Goal: Information Seeking & Learning: Learn about a topic

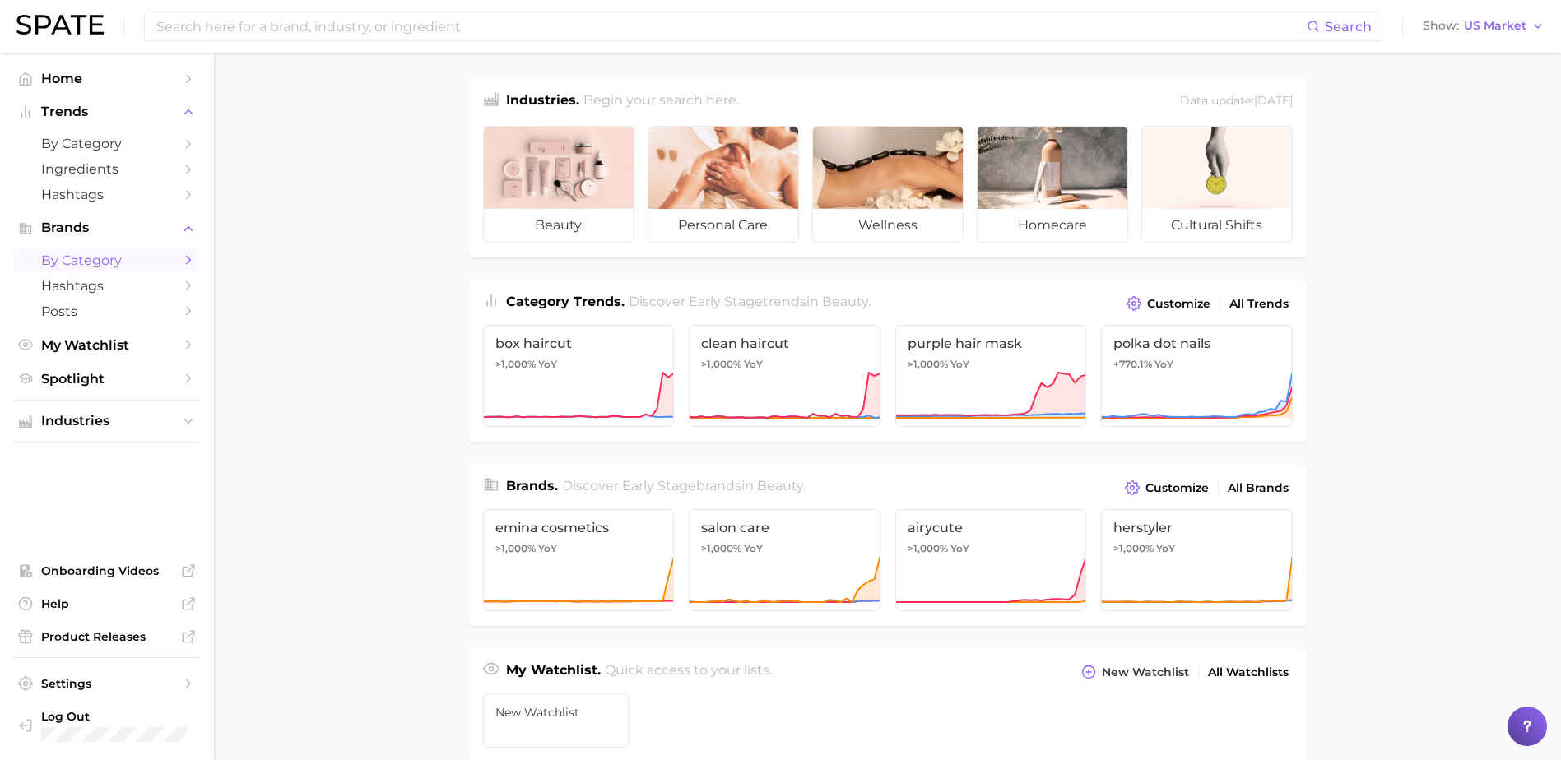
click at [148, 258] on span "by Category" at bounding box center [107, 261] width 132 height 16
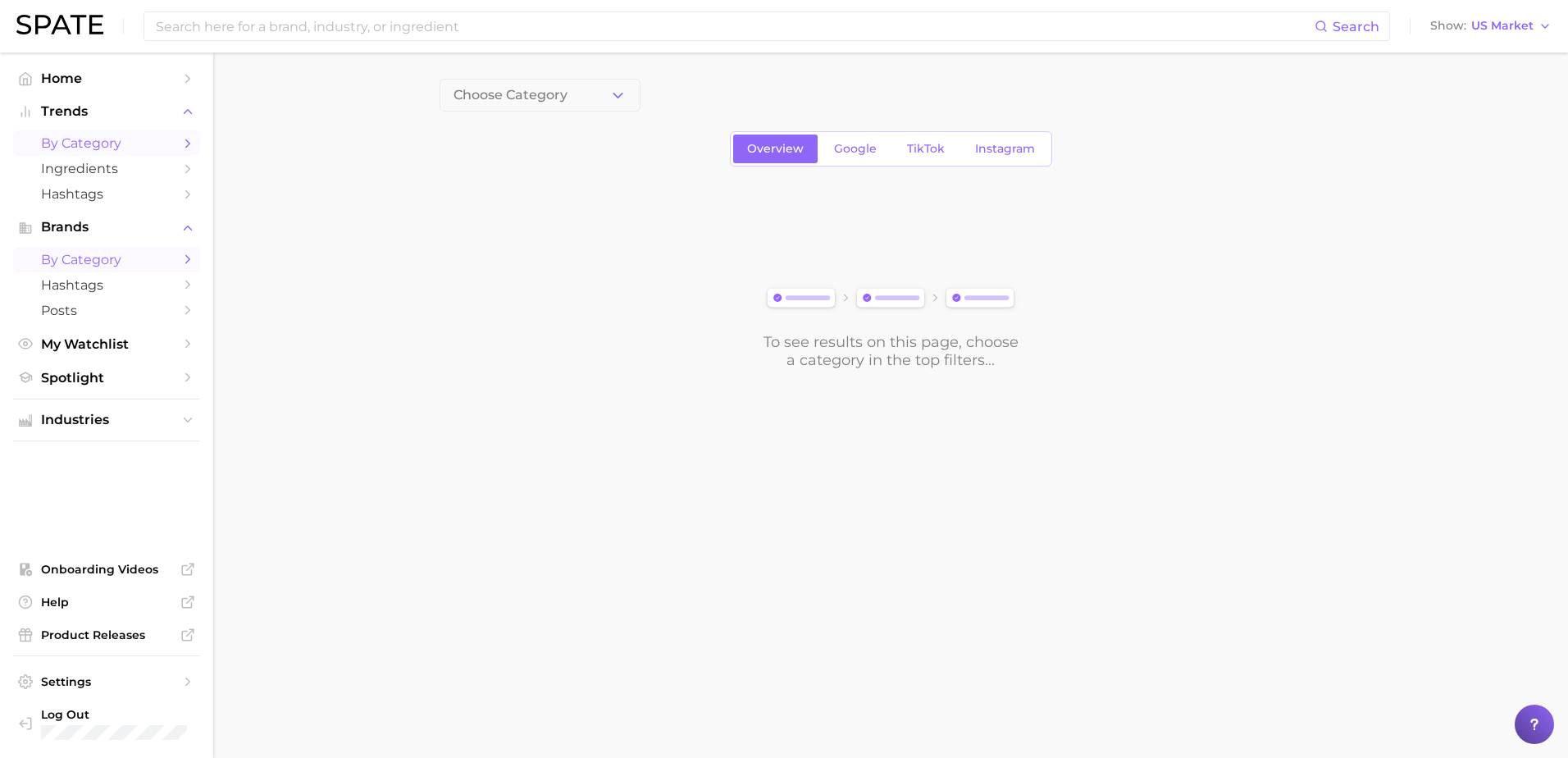
click at [124, 145] on span "by Category" at bounding box center [107, 144] width 132 height 16
click at [614, 94] on polyline "button" at bounding box center [617, 95] width 9 height 4
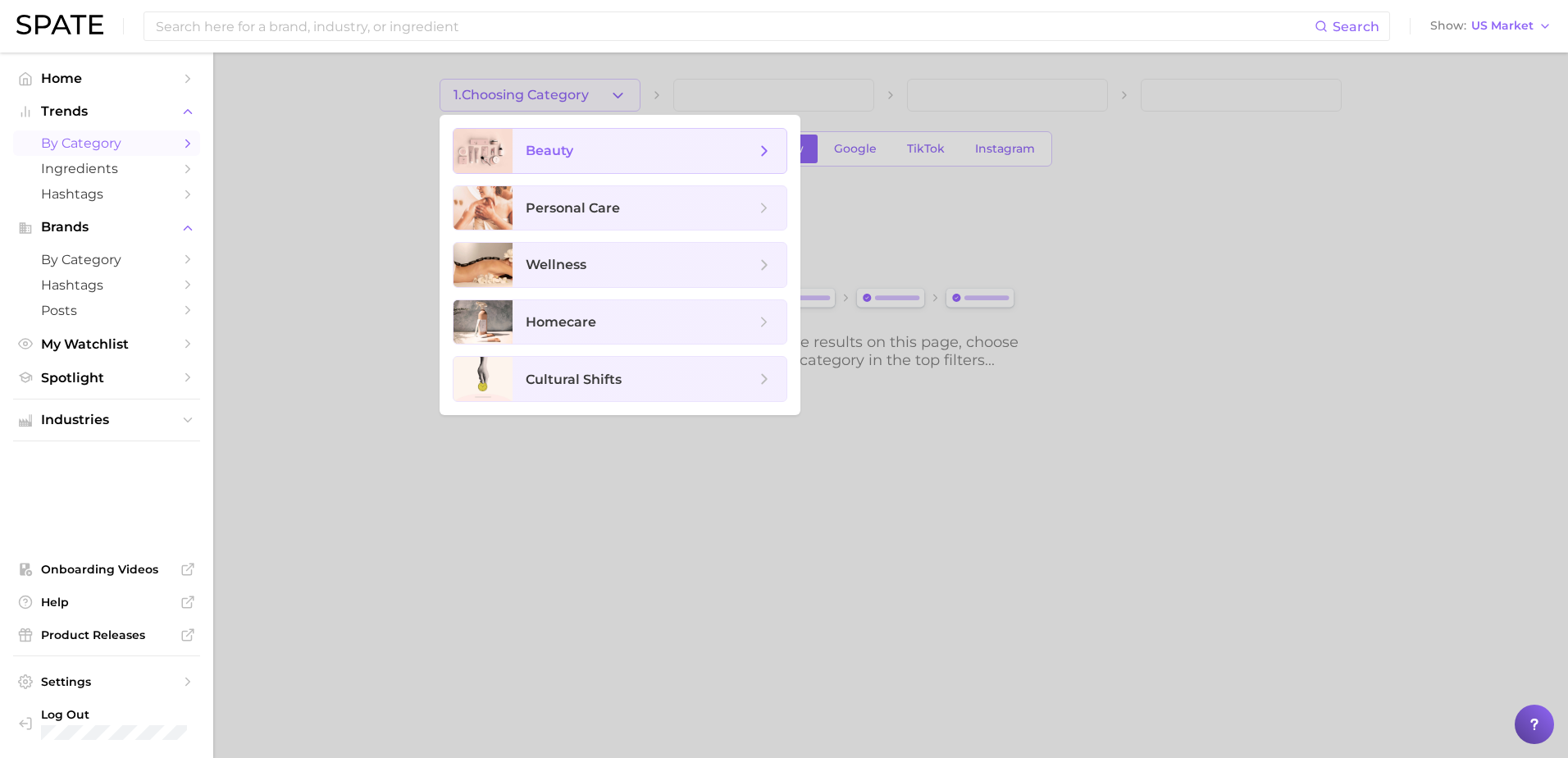
click at [614, 153] on span "beauty" at bounding box center [640, 151] width 229 height 18
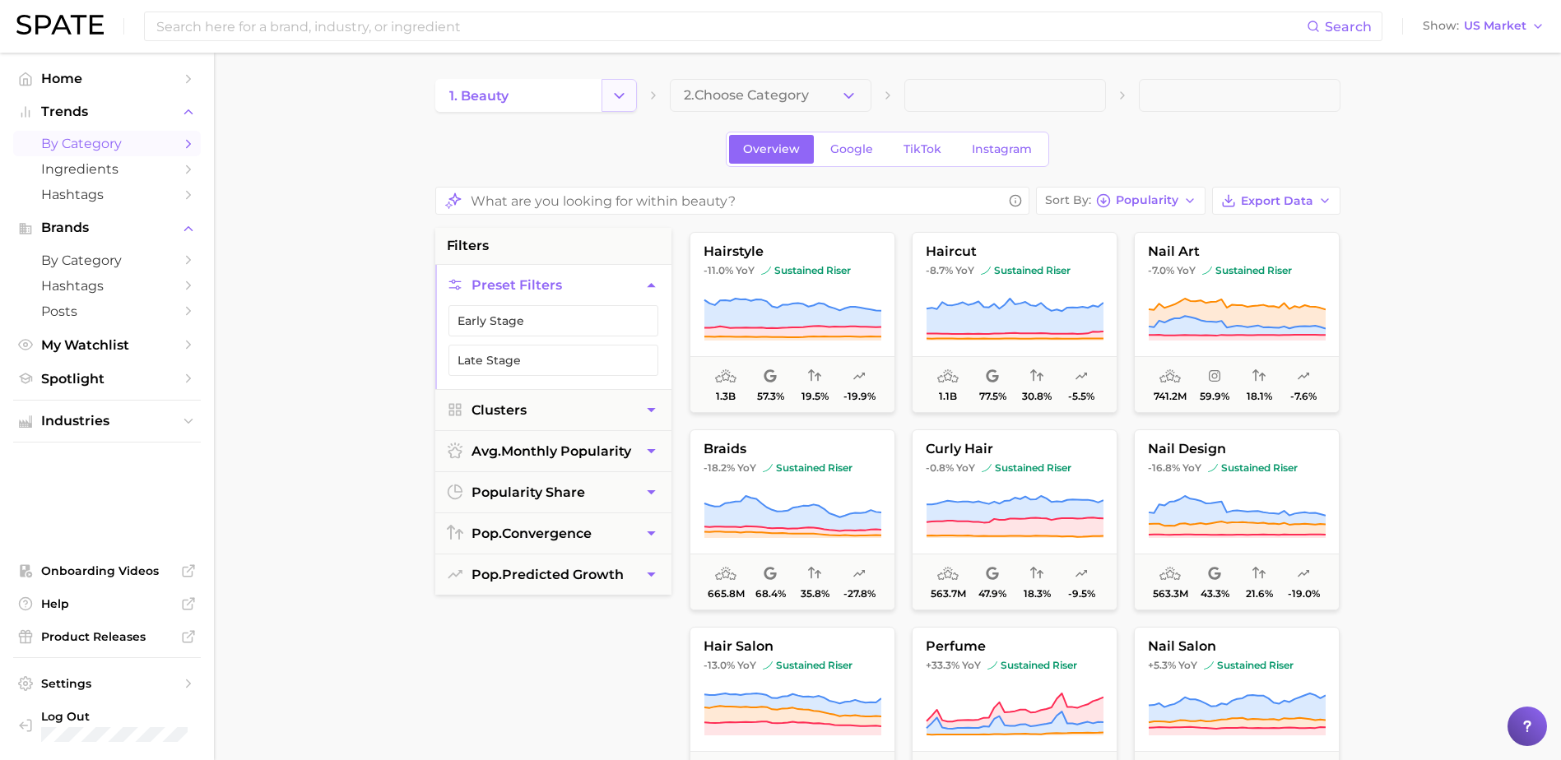
click at [609, 102] on button "Change Category" at bounding box center [618, 95] width 35 height 33
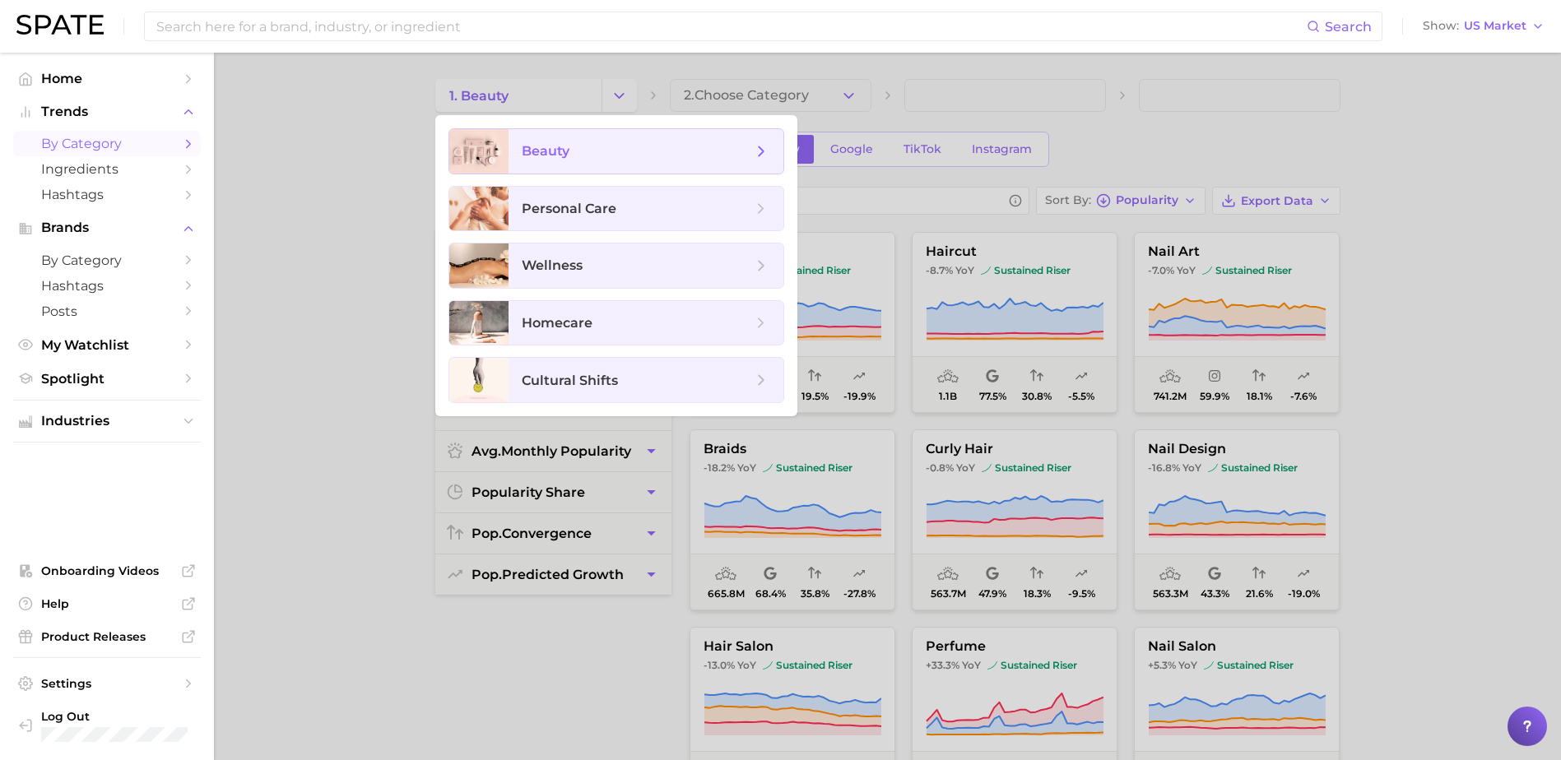
click at [759, 157] on icon at bounding box center [761, 151] width 18 height 18
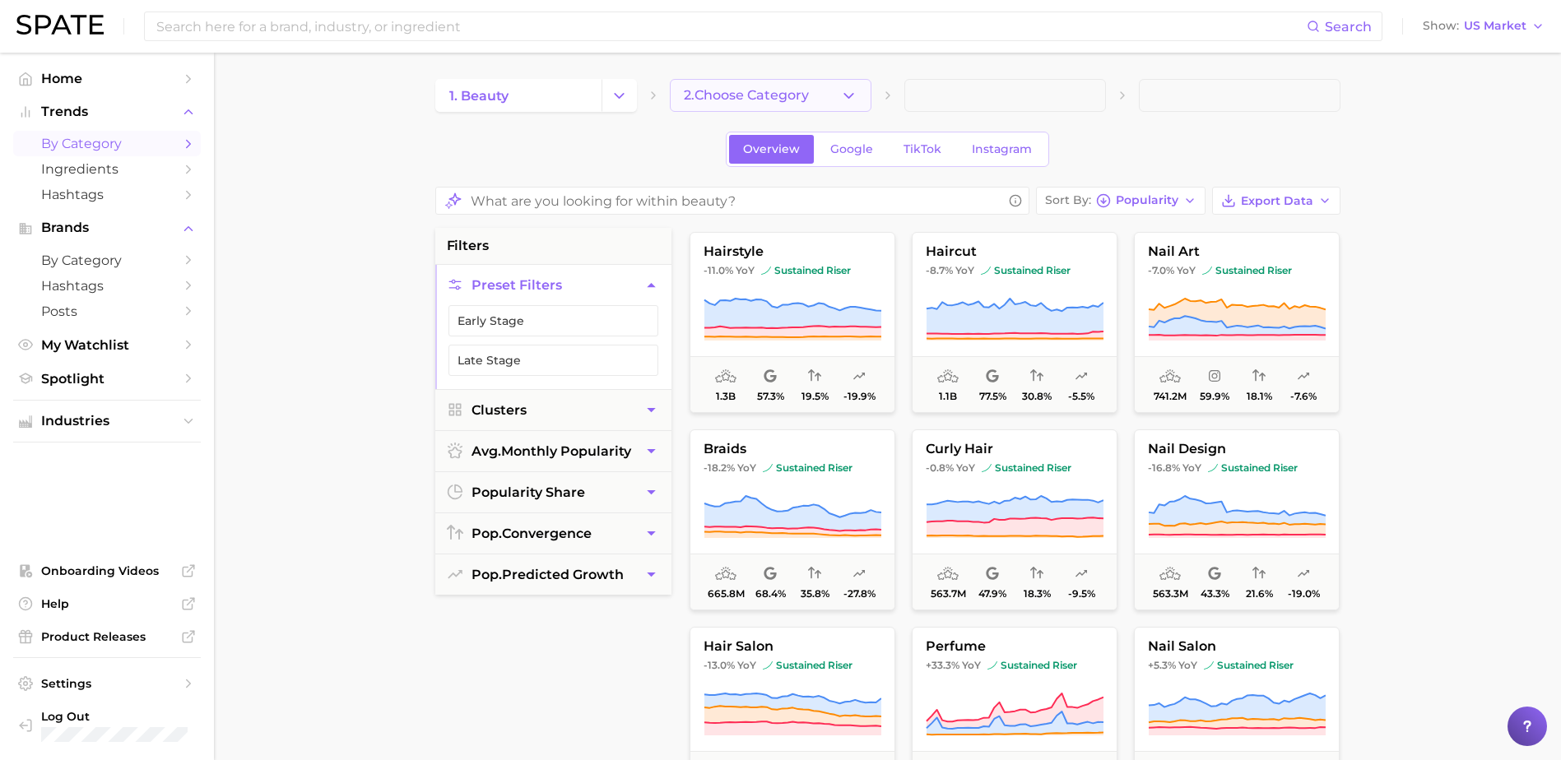
click at [835, 97] on button "2. Choose Category" at bounding box center [771, 95] width 202 height 33
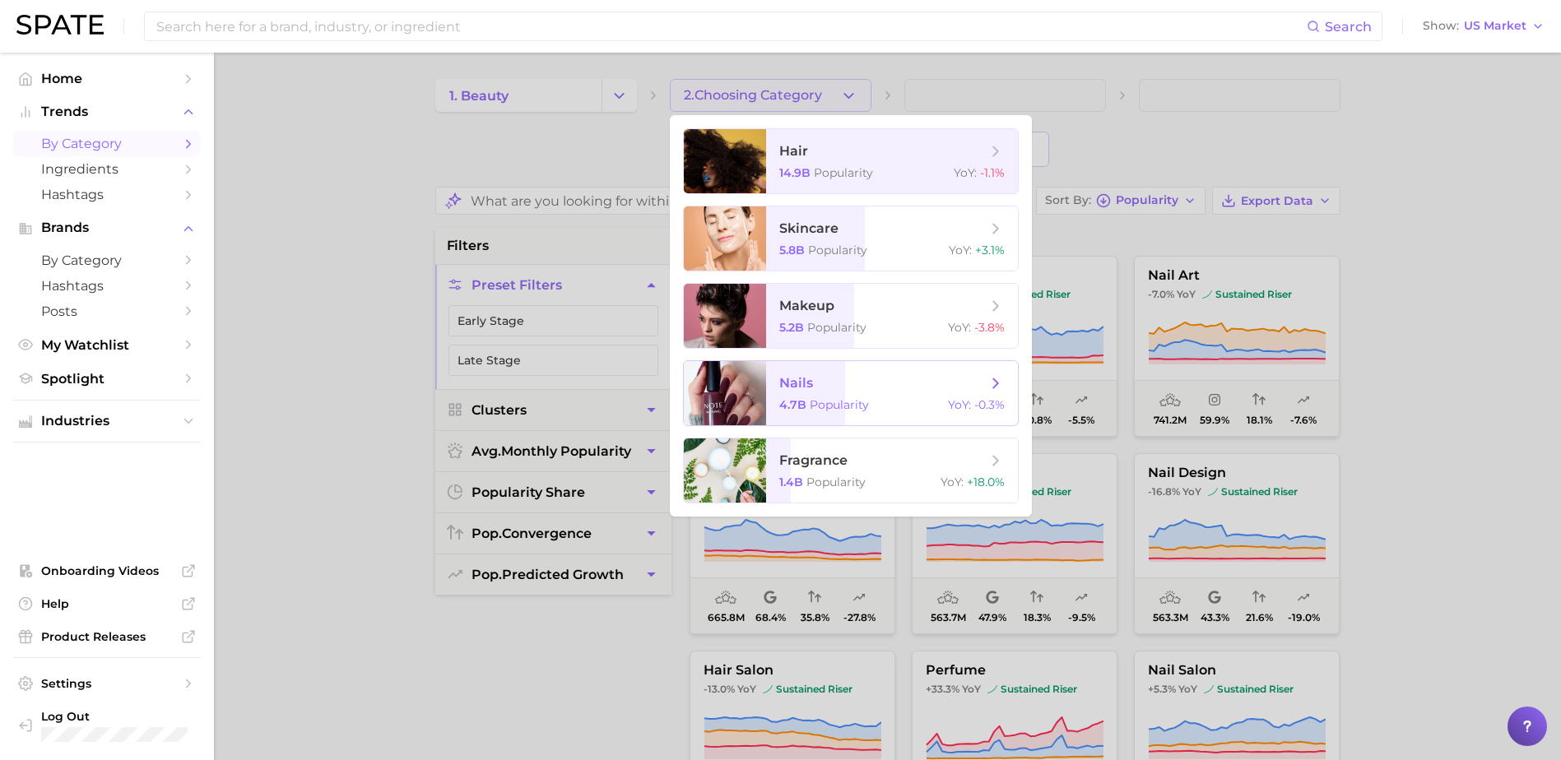
click at [800, 394] on span "nails 4.7b Popularity YoY : -0.3%" at bounding box center [892, 393] width 252 height 64
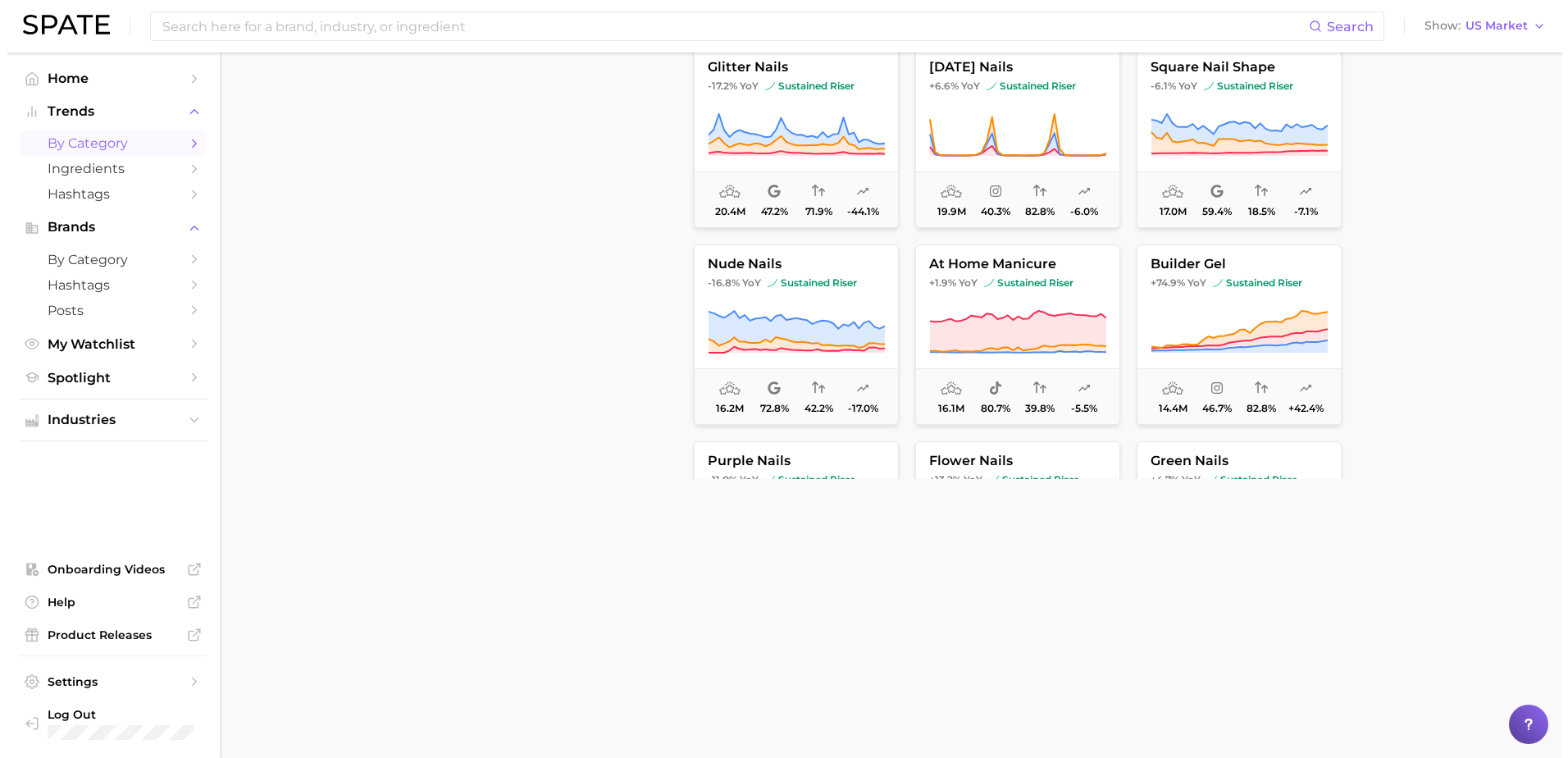
scroll to position [2215, 0]
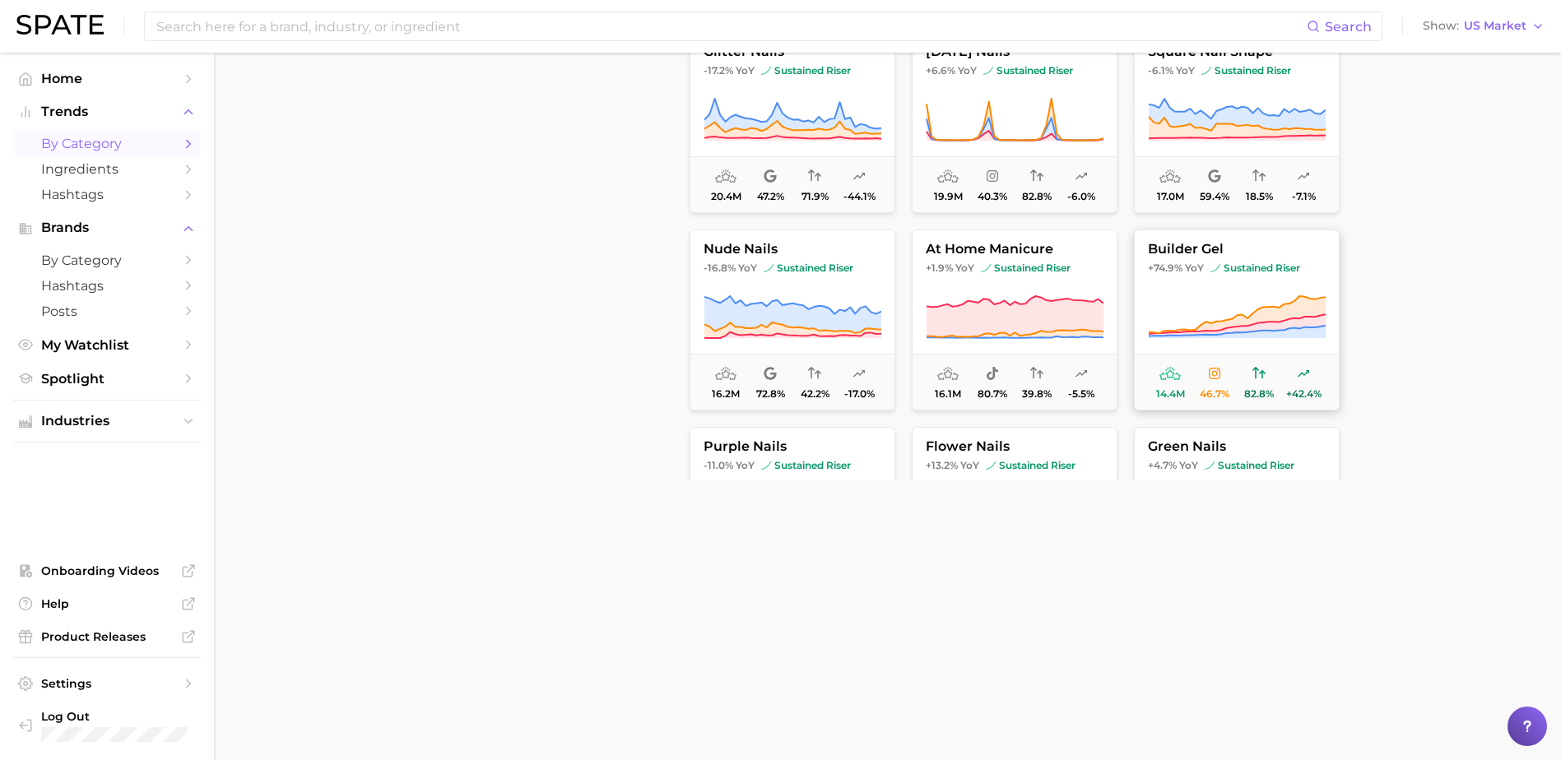
click at [1202, 290] on button "builder gel +74.9% YoY sustained riser 14.4m 46.7% 82.8% +42.4%" at bounding box center [1237, 320] width 206 height 181
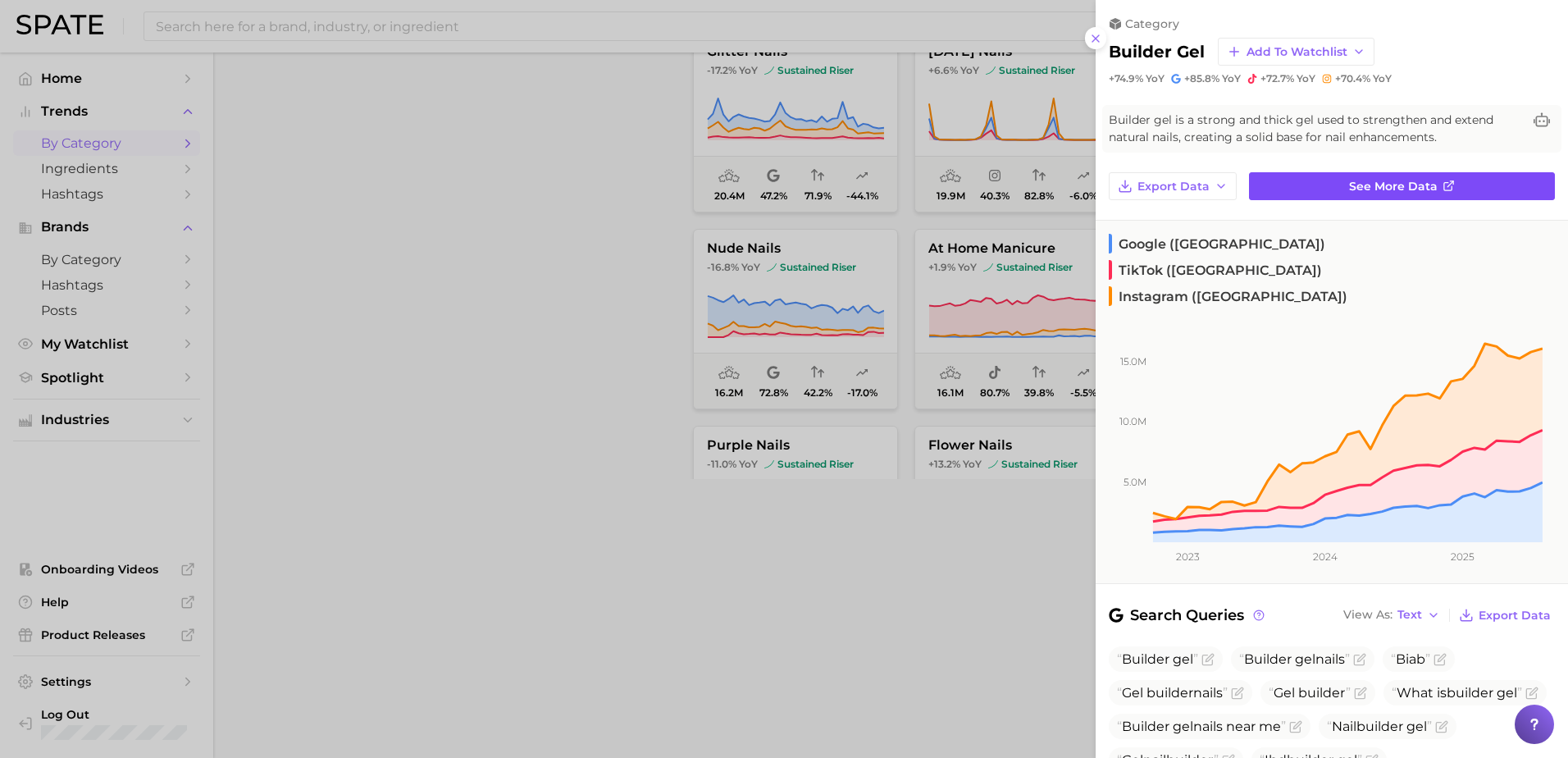
click at [1363, 183] on span "See more data" at bounding box center [1393, 187] width 89 height 14
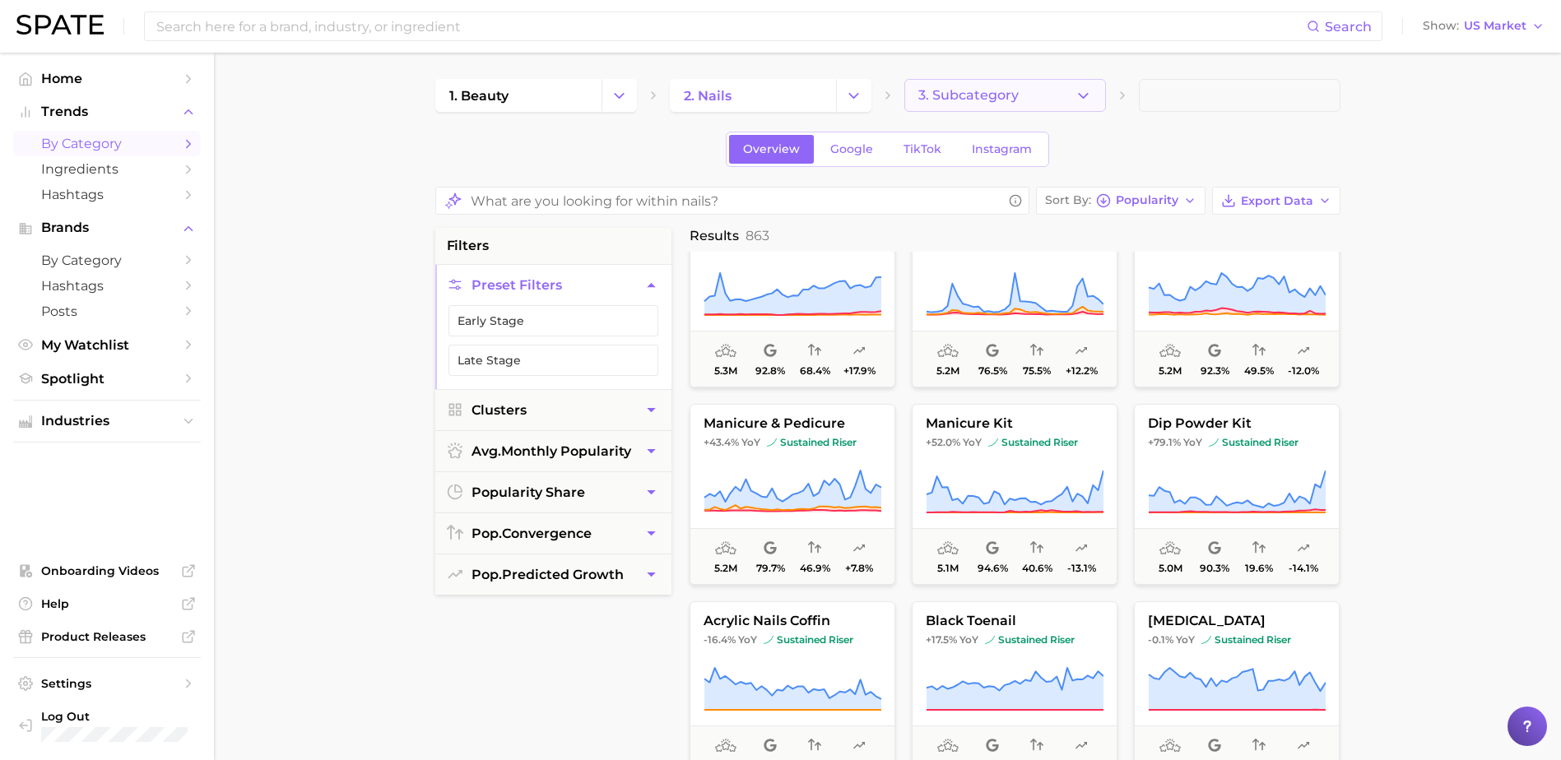
click at [1080, 95] on polyline "button" at bounding box center [1083, 95] width 9 height 4
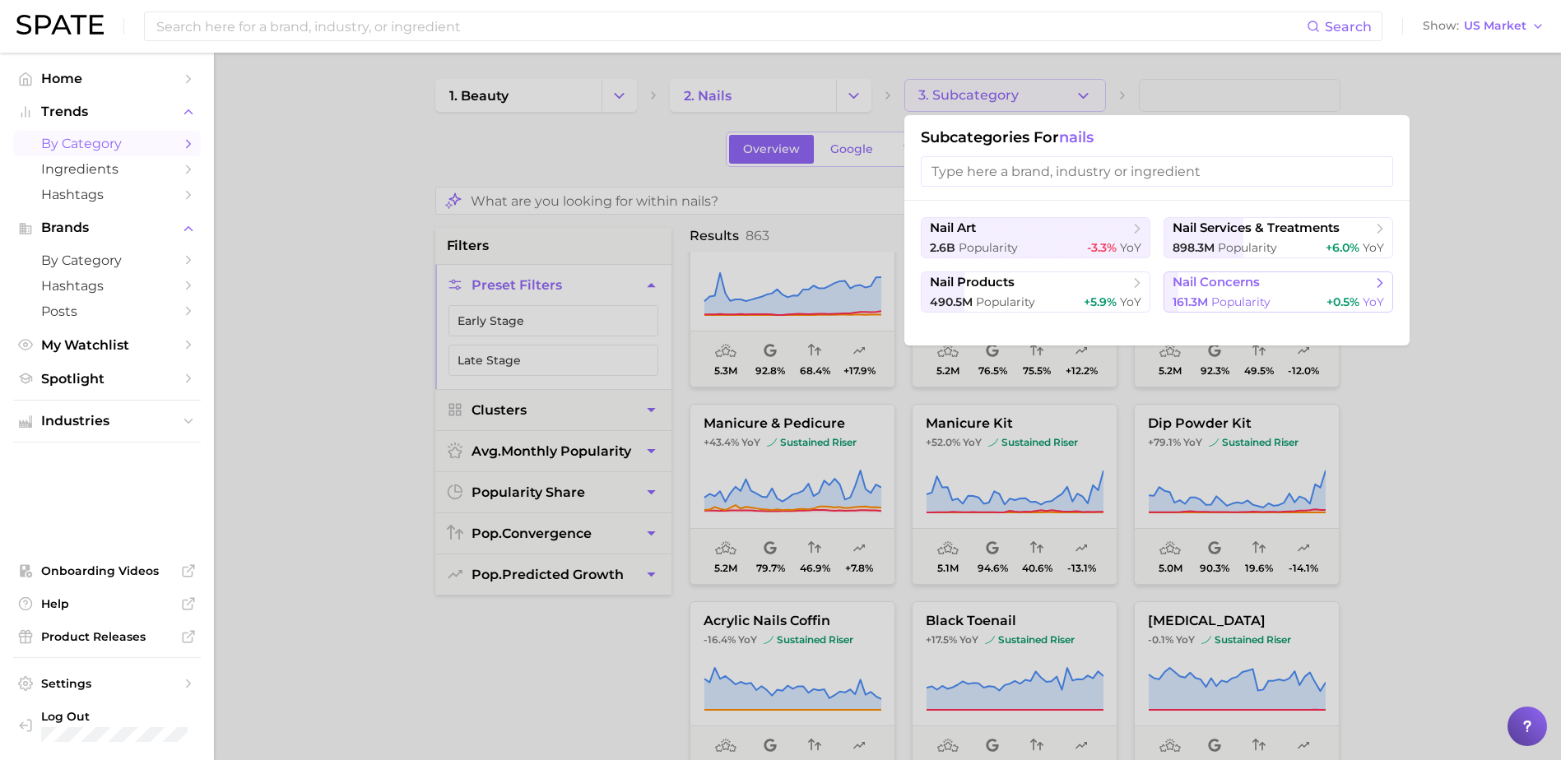
click at [1242, 290] on span "nail concerns" at bounding box center [1215, 283] width 87 height 16
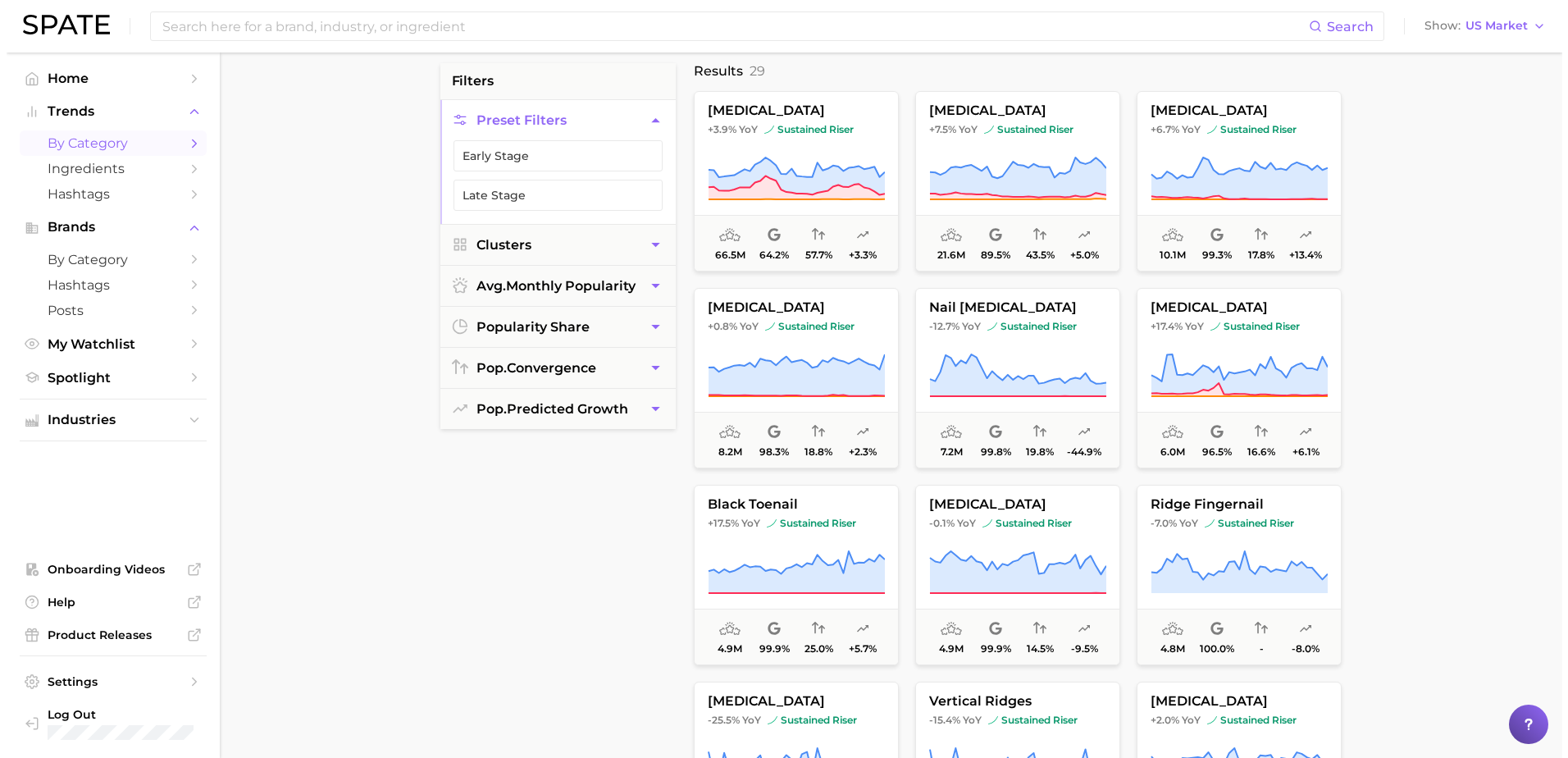
scroll to position [246, 0]
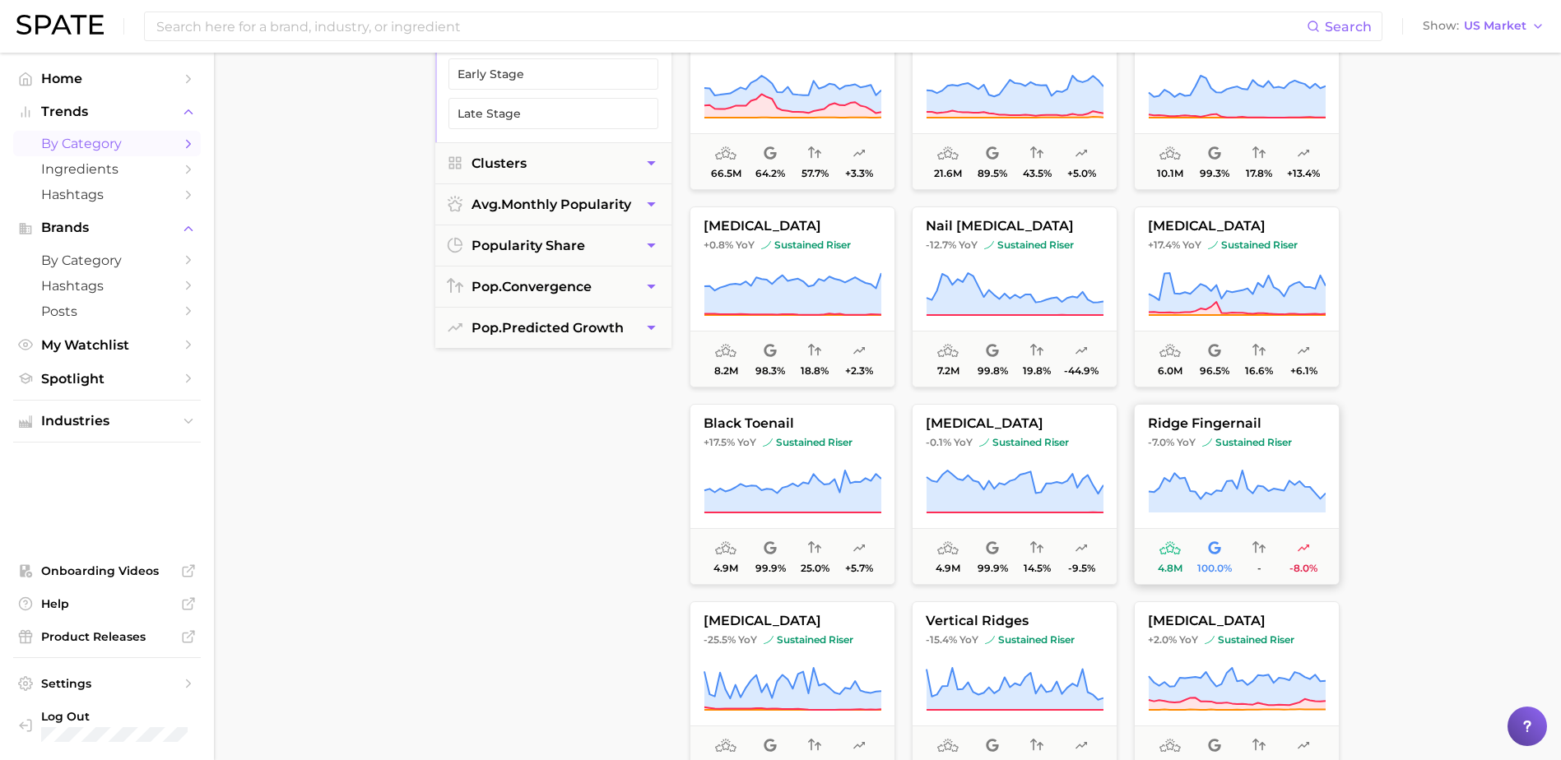
click at [1256, 426] on span "ridge fingernail" at bounding box center [1237, 423] width 204 height 15
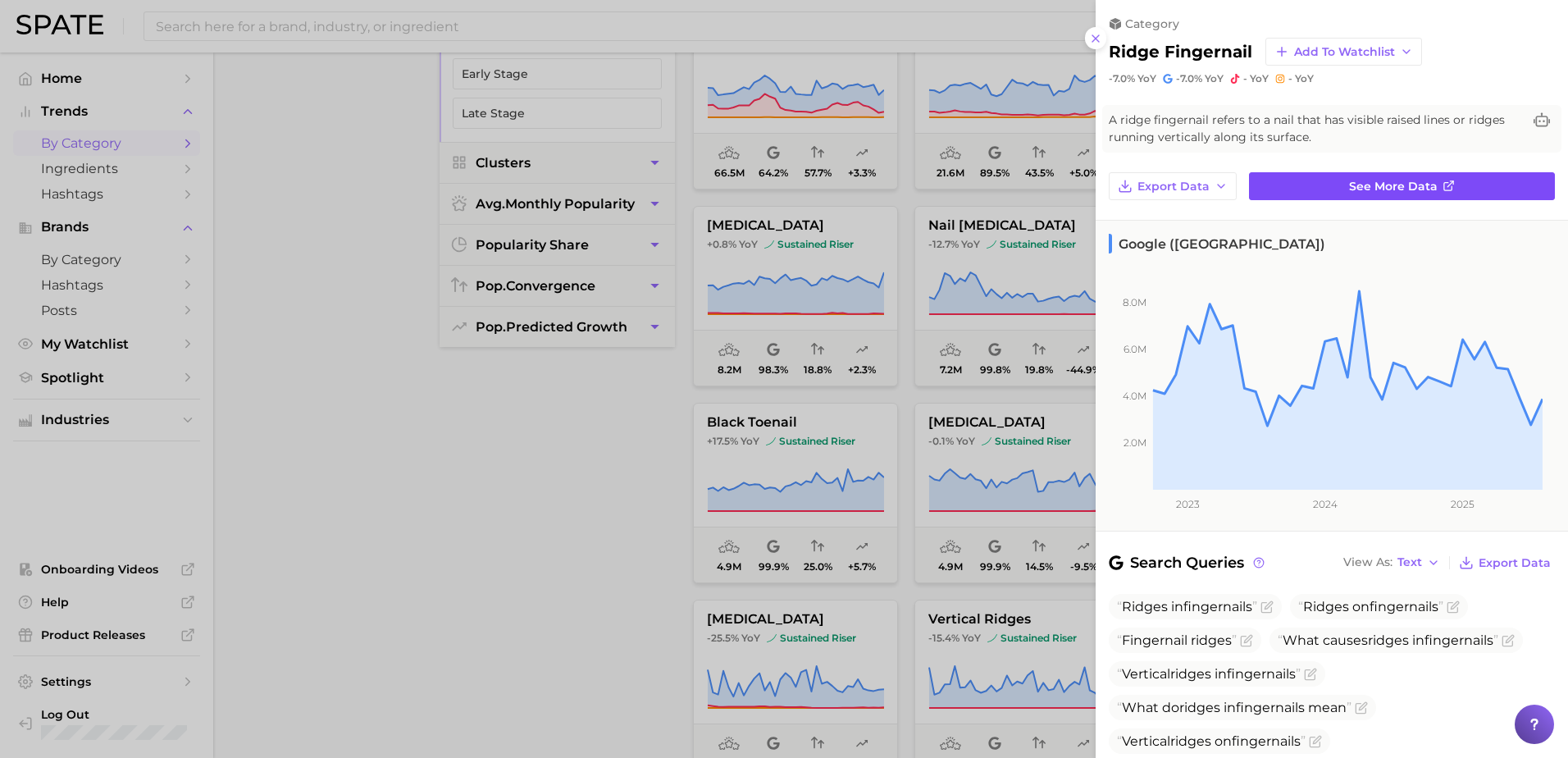
click at [1307, 188] on link "See more data" at bounding box center [1402, 187] width 306 height 28
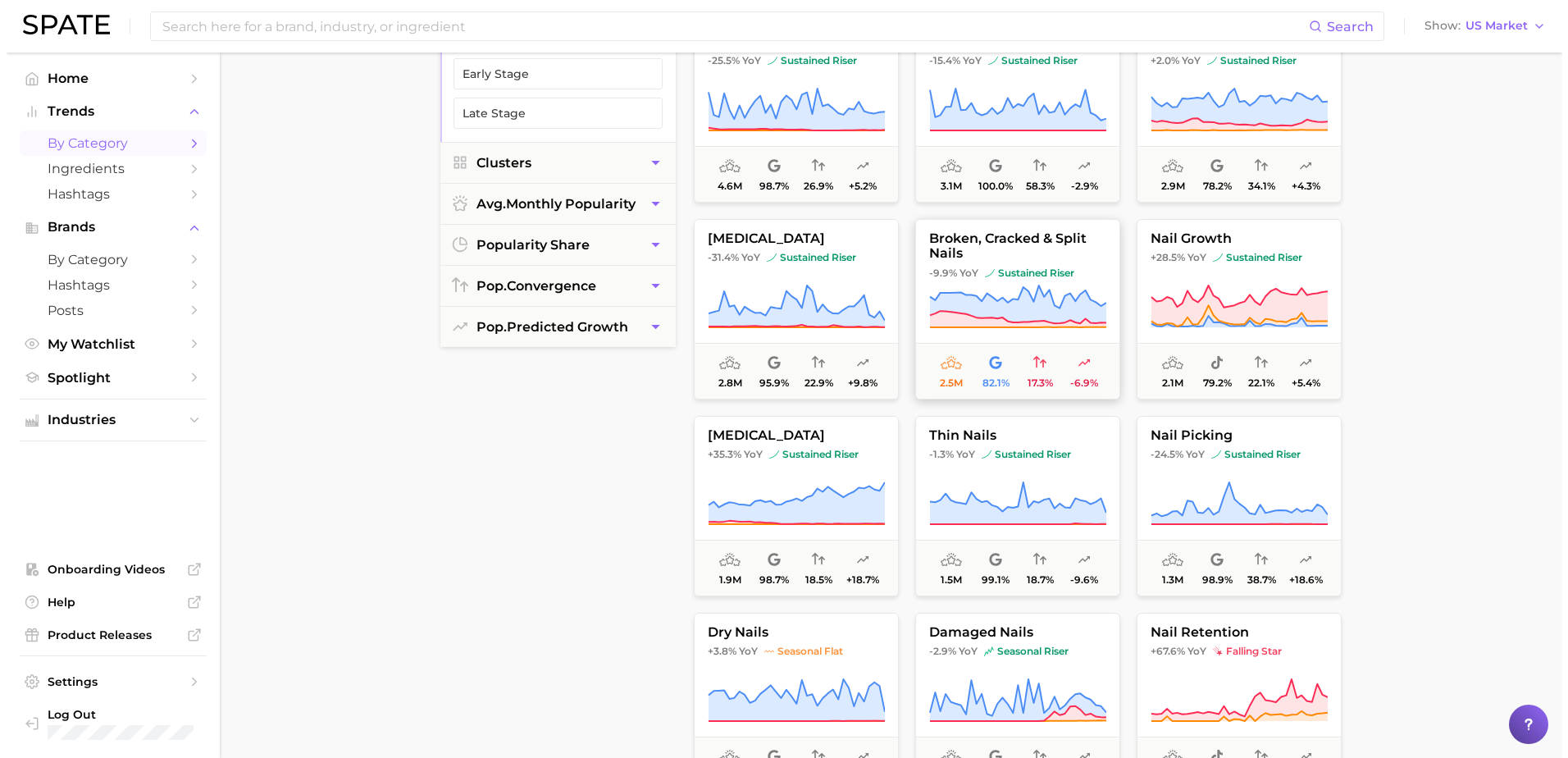
scroll to position [574, 0]
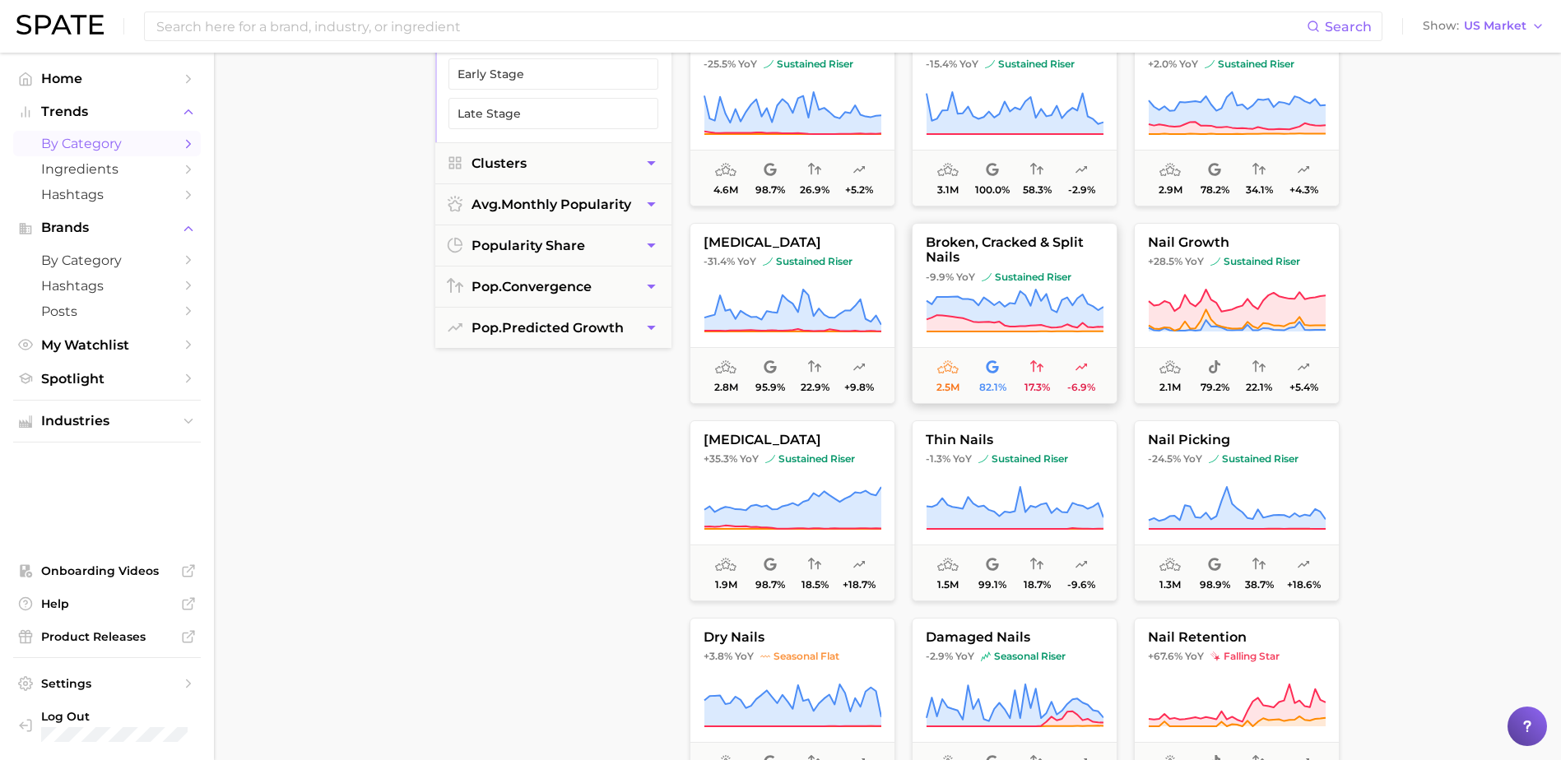
click at [991, 246] on span "broken, cracked & split nails" at bounding box center [1014, 250] width 204 height 30
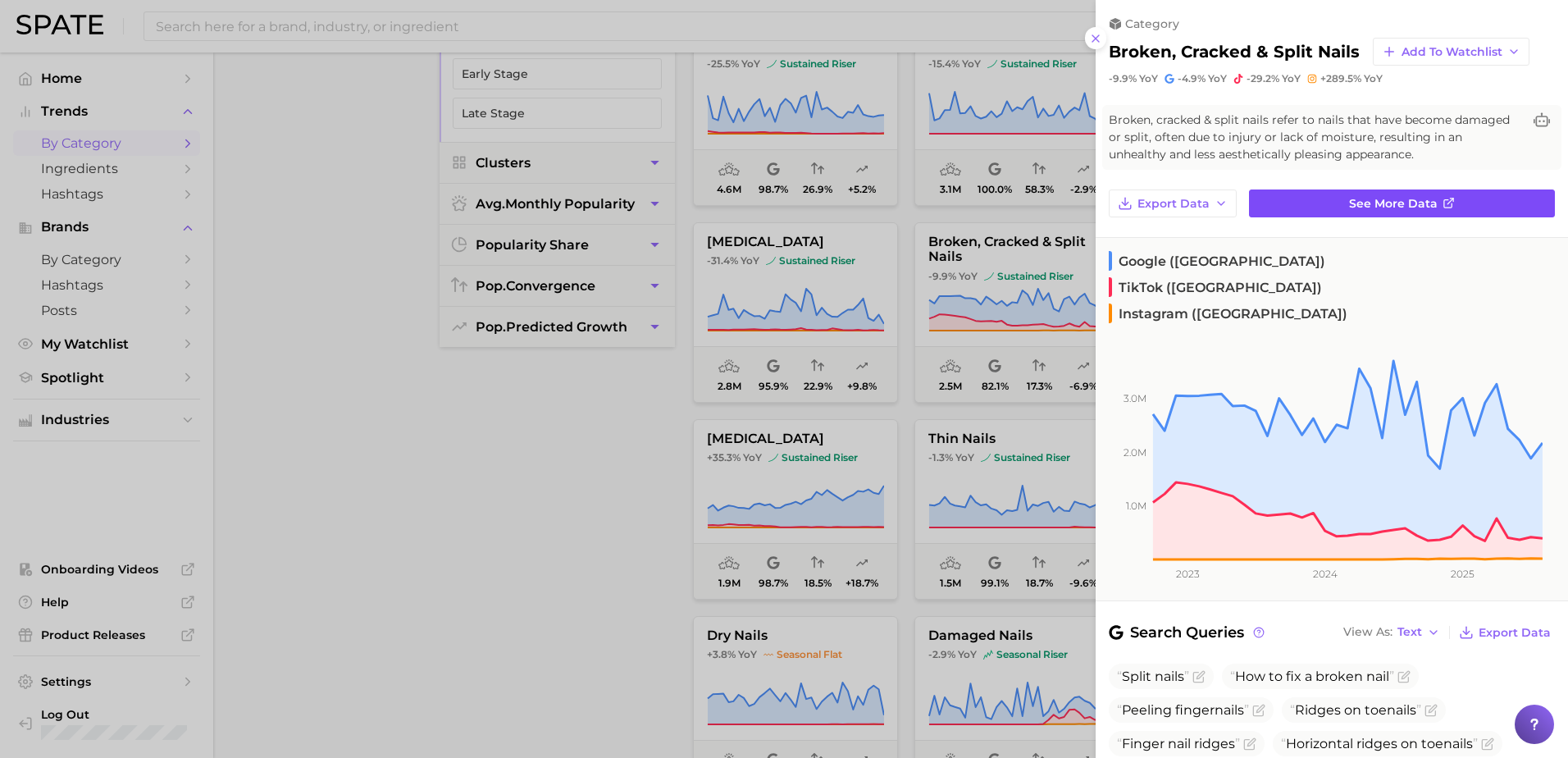
click at [1334, 192] on link "See more data" at bounding box center [1402, 203] width 306 height 28
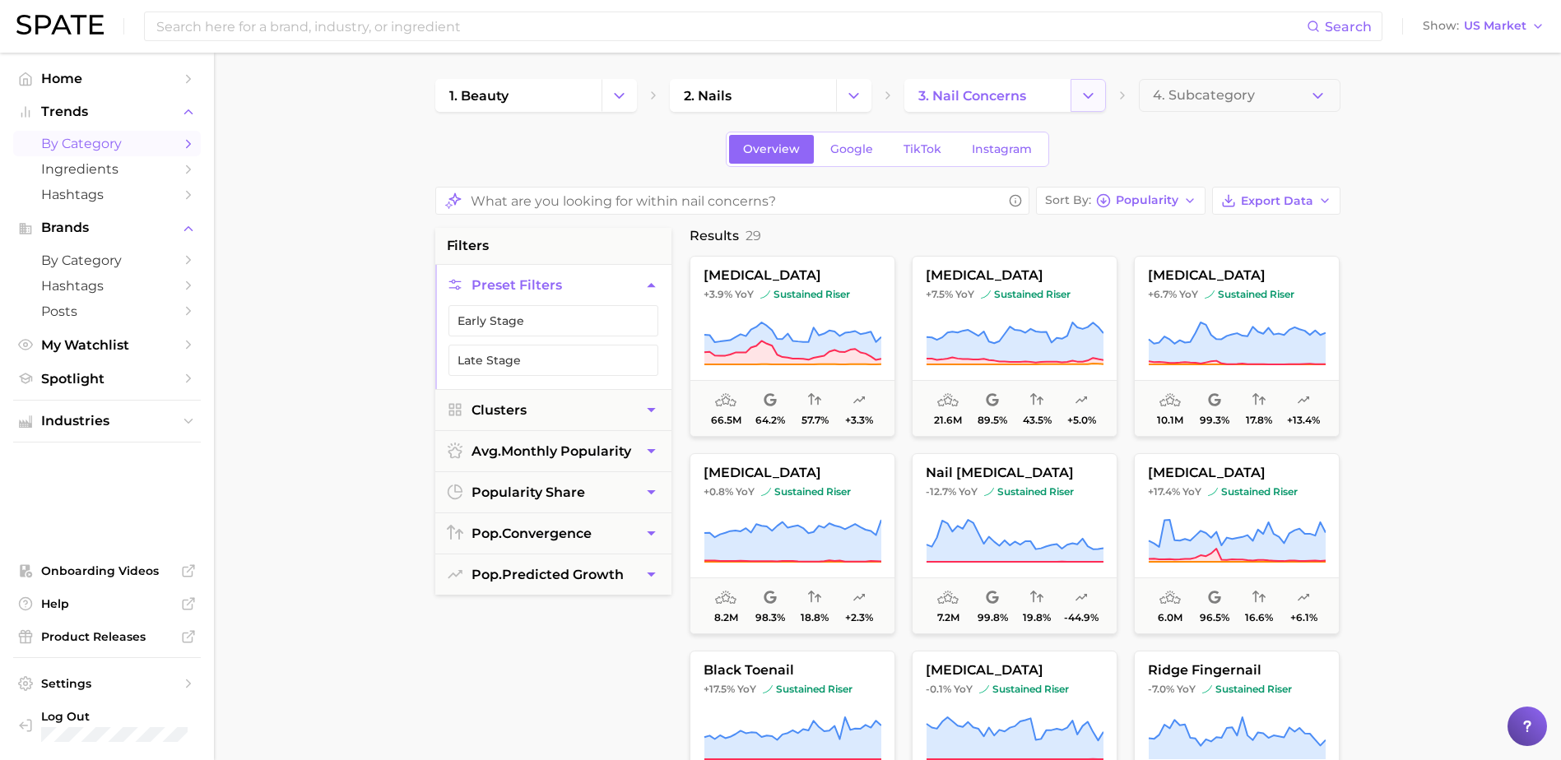
click at [1087, 90] on icon "Change Category" at bounding box center [1087, 95] width 17 height 17
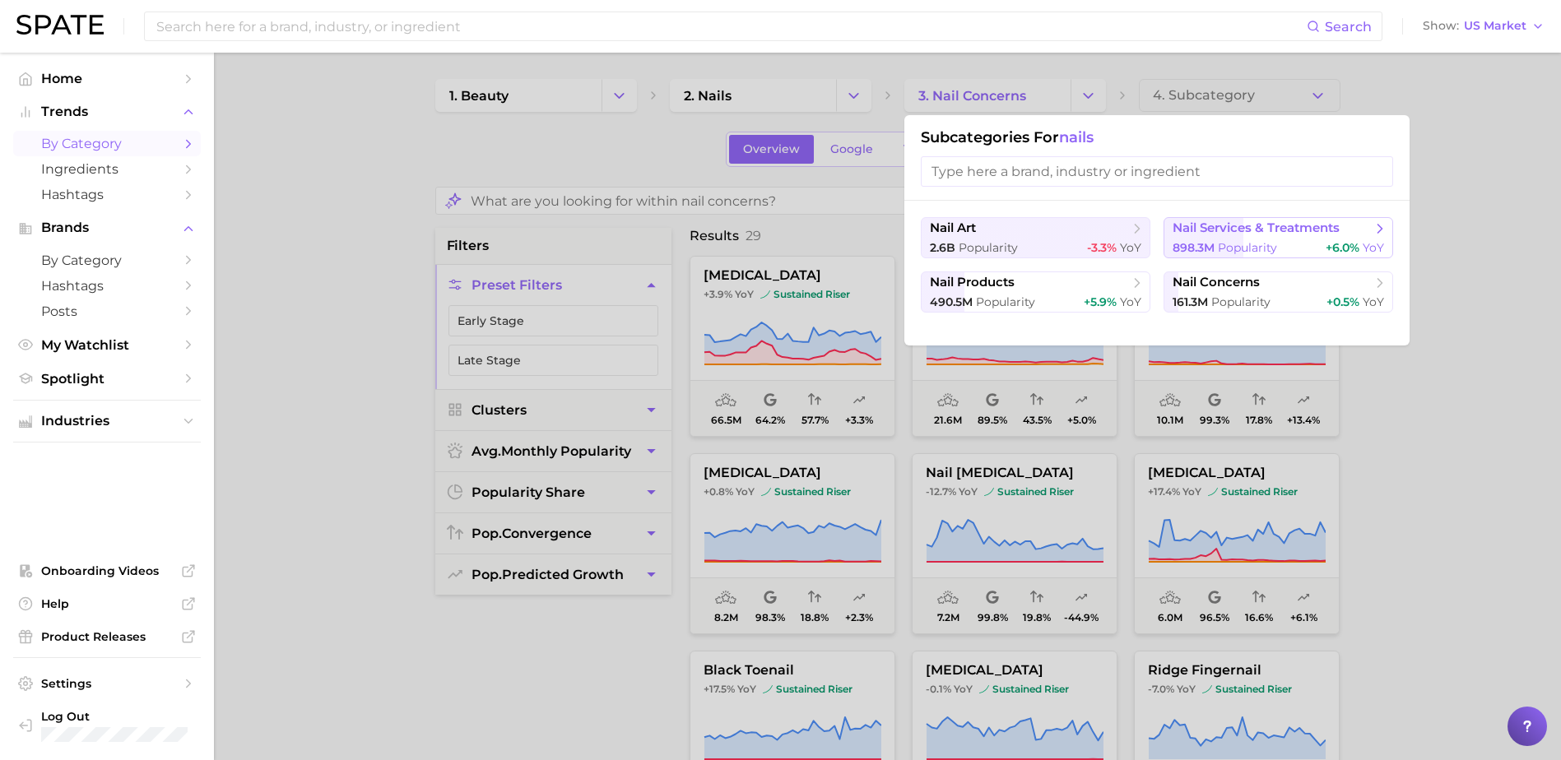
click at [1225, 244] on span "Popularity" at bounding box center [1247, 247] width 59 height 15
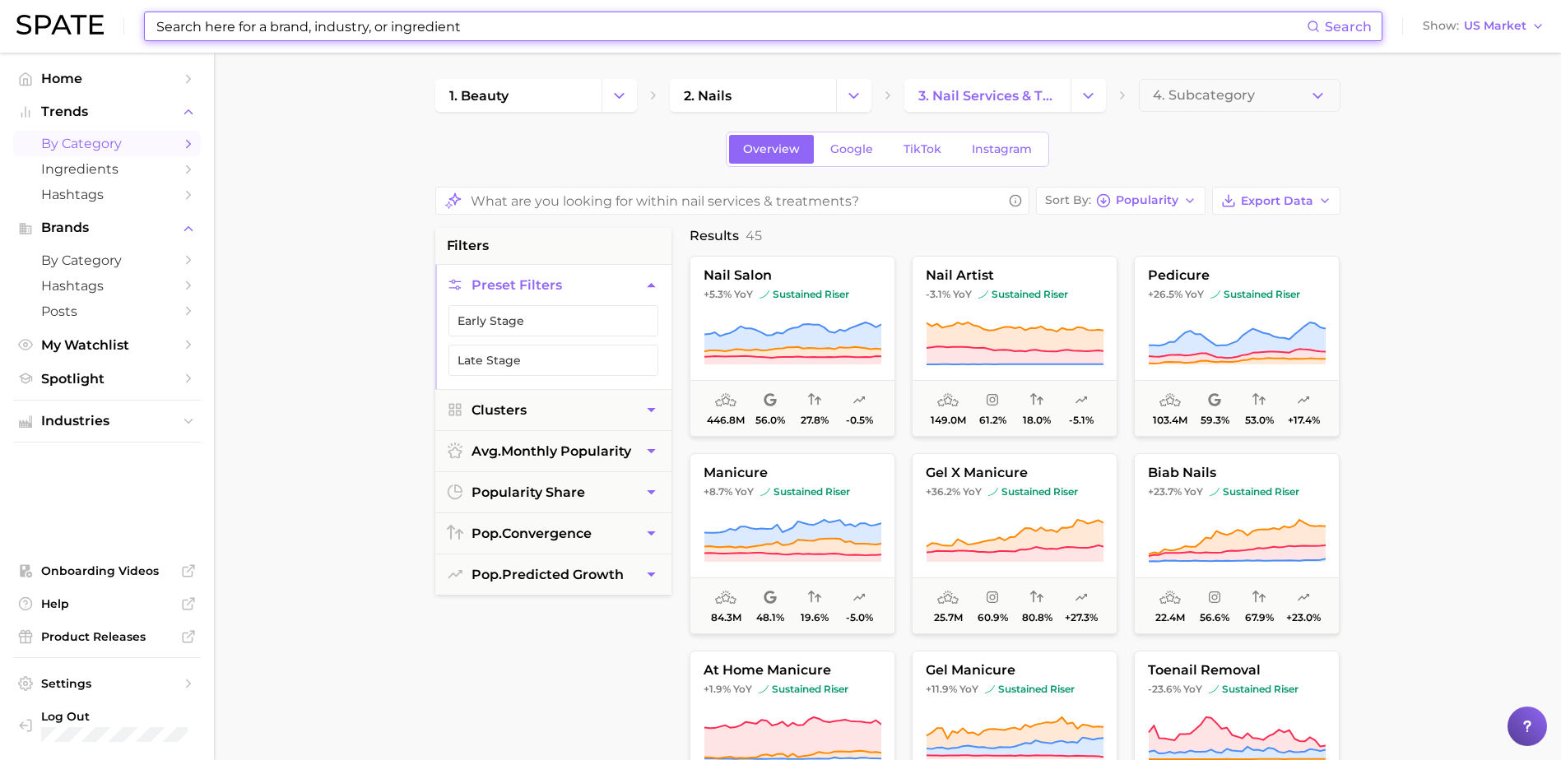
click at [441, 25] on input at bounding box center [731, 26] width 1152 height 28
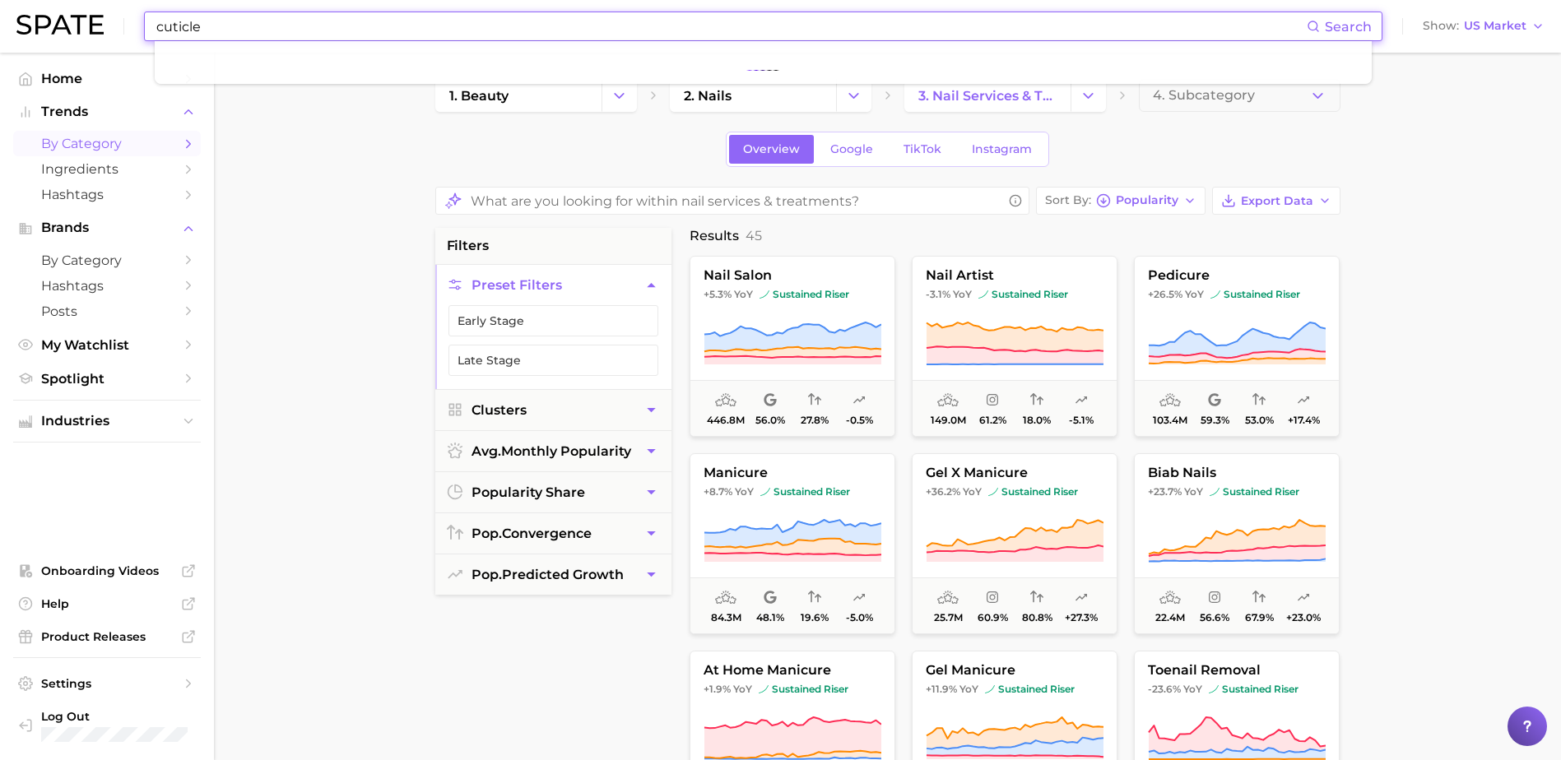
type input "cuticle"
click at [332, 223] on main "1. beauty 2. nails 3. nail services & treatments 4. Subcategory Overview Google…" at bounding box center [887, 691] width 1347 height 1277
click at [296, 32] on input "cuticle" at bounding box center [731, 26] width 1152 height 28
drag, startPoint x: 296, startPoint y: 32, endPoint x: -10, endPoint y: 36, distance: 306.1
click at [0, 36] on html "cuticle Search Show US Market Home Trends by Category Ingredients Hashtags Bran…" at bounding box center [780, 380] width 1561 height 760
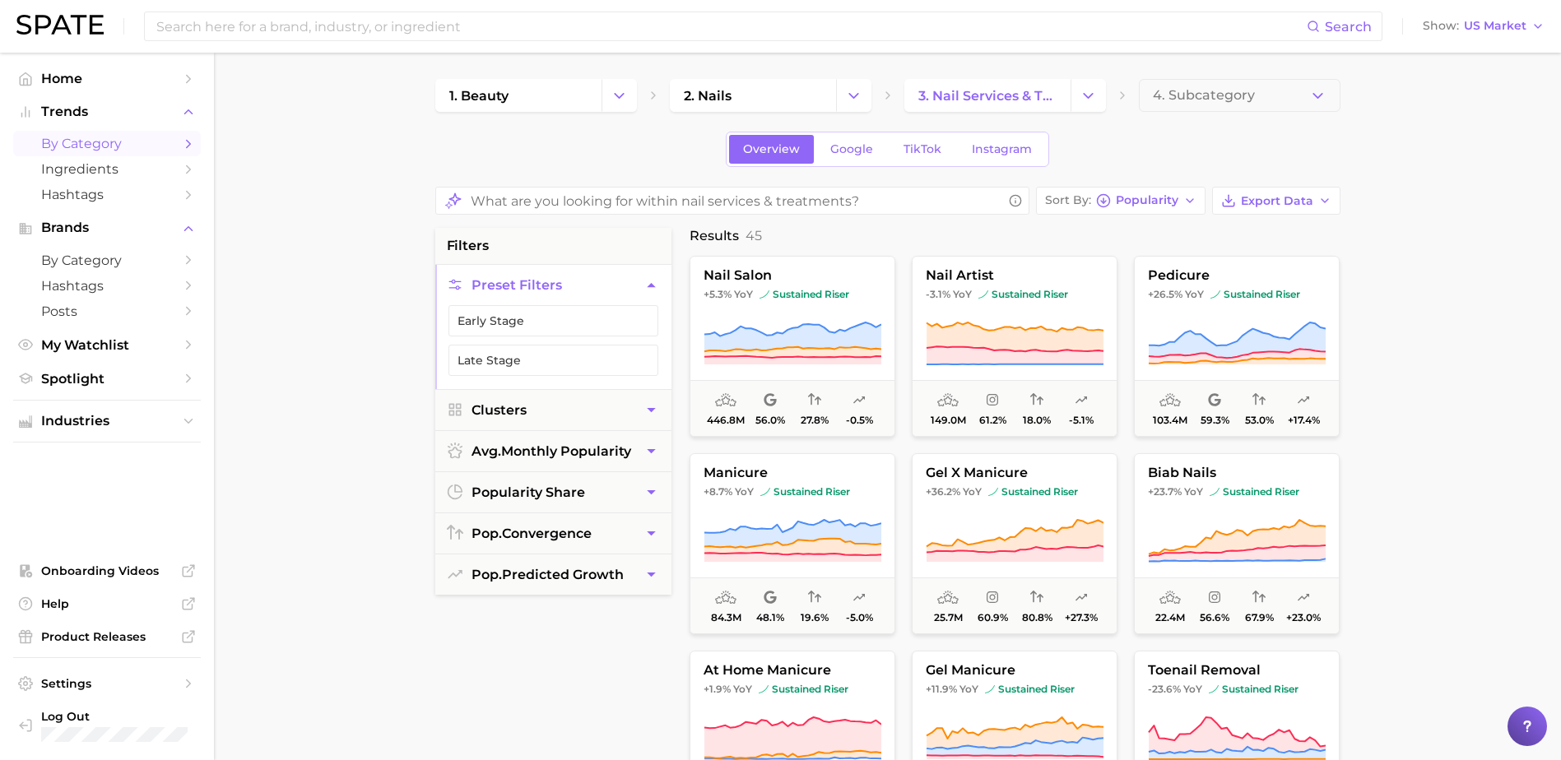
click at [319, 256] on main "1. beauty 2. nails 3. nail services & treatments 4. Subcategory Overview Google…" at bounding box center [887, 691] width 1347 height 1277
click at [322, 21] on input at bounding box center [731, 26] width 1152 height 28
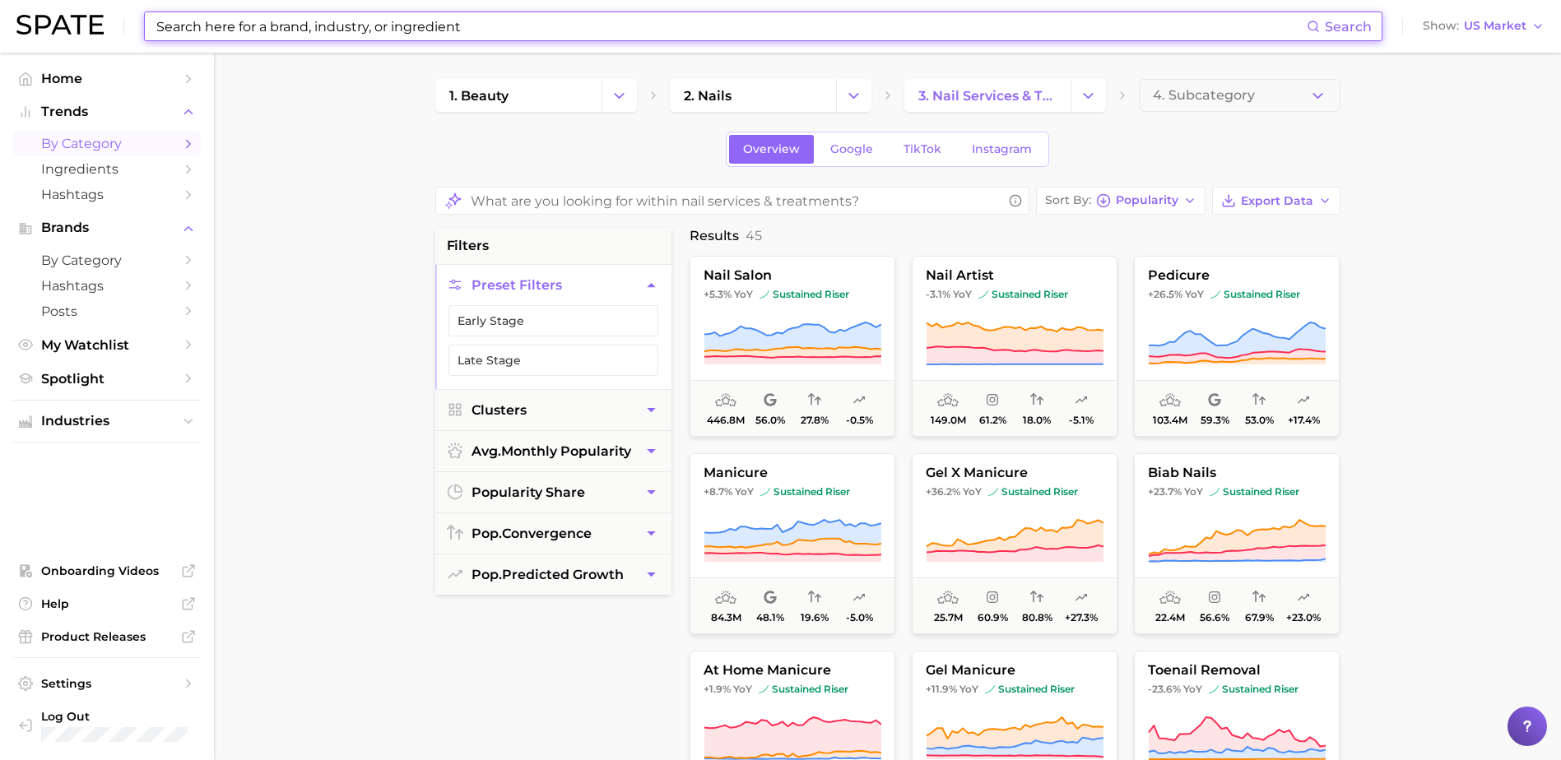
click at [322, 21] on input at bounding box center [731, 26] width 1152 height 28
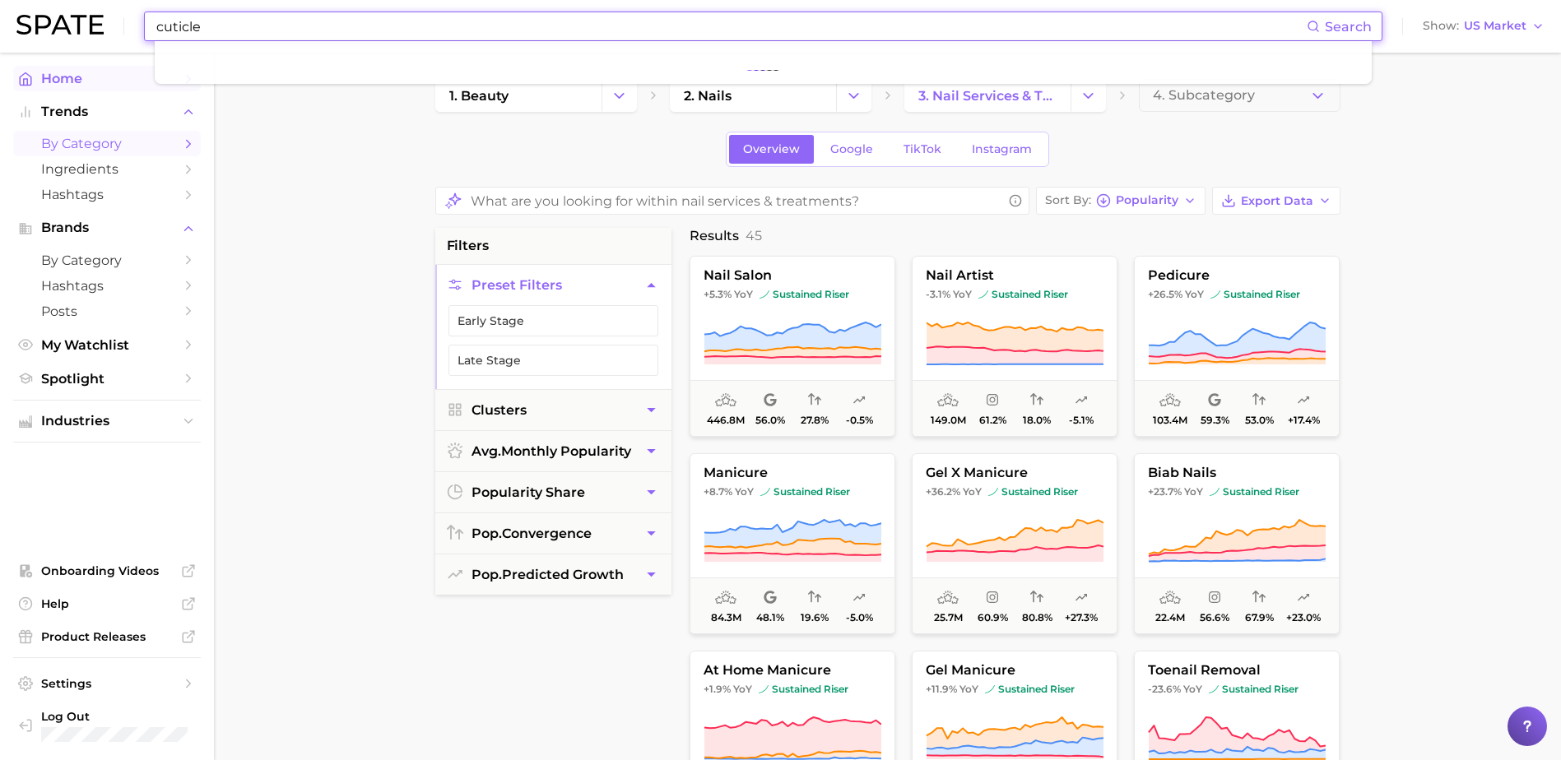
type input "cuticle"
click at [86, 79] on span "Home" at bounding box center [107, 79] width 132 height 16
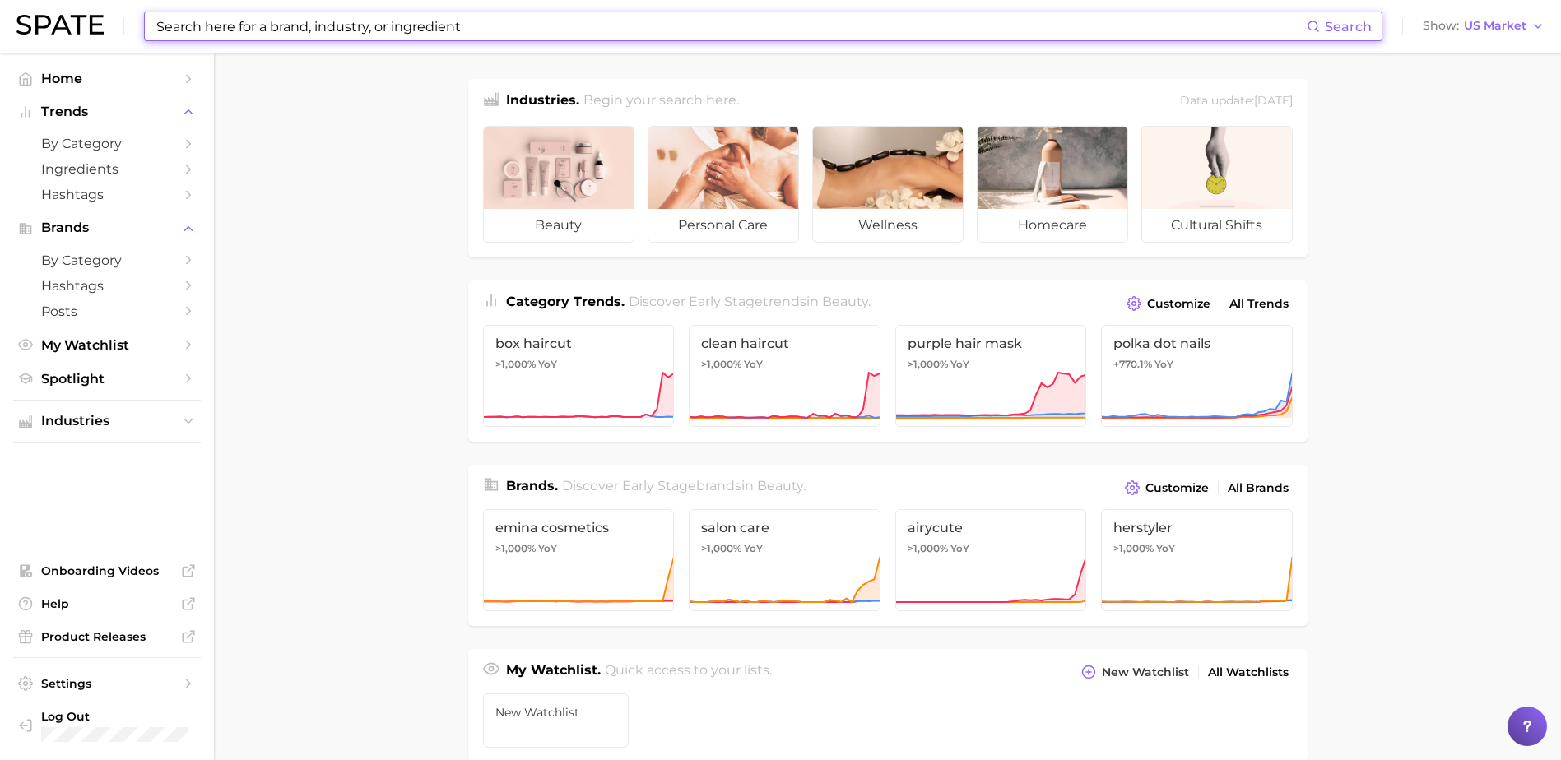
click at [216, 31] on input at bounding box center [731, 26] width 1152 height 28
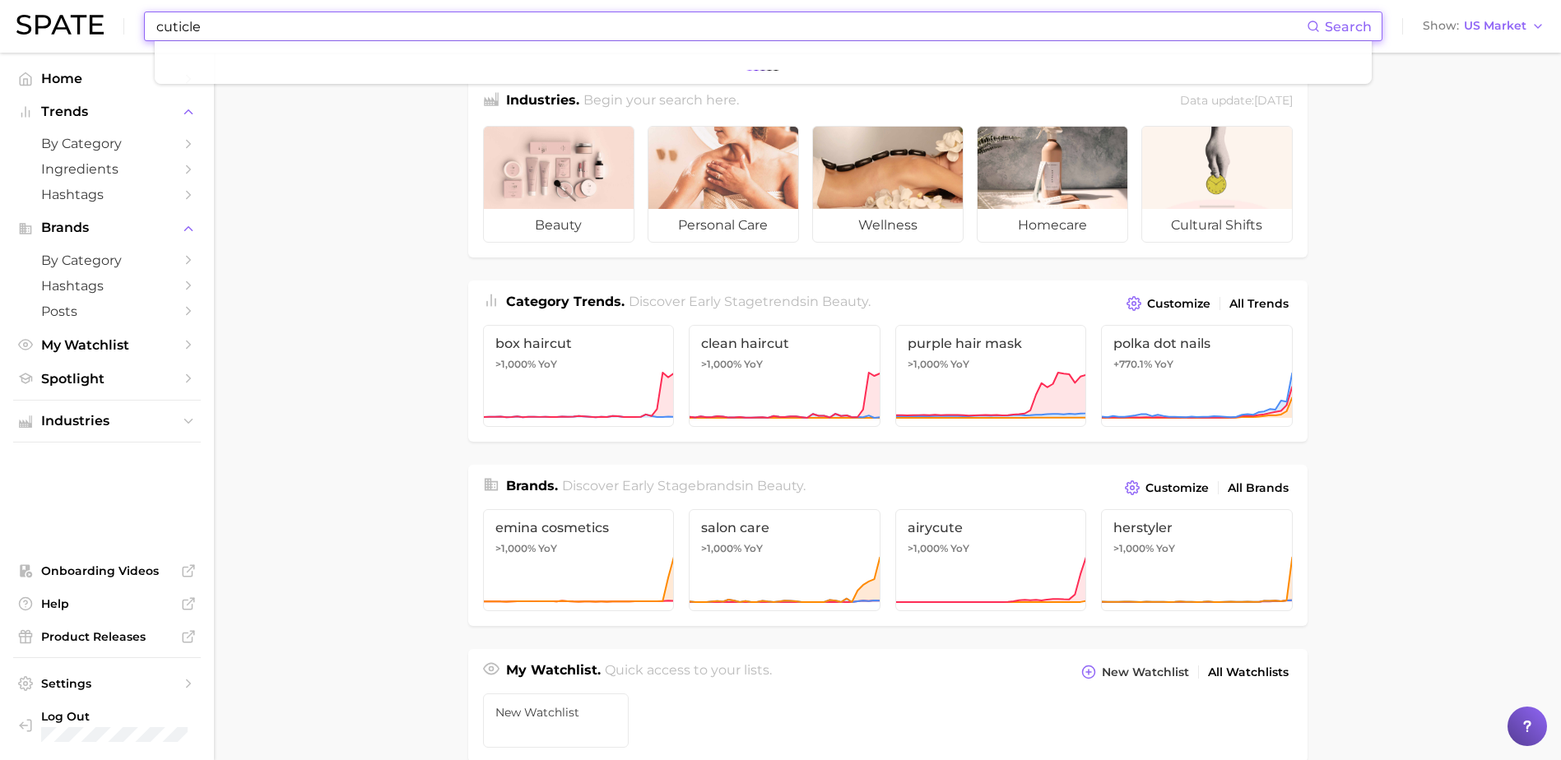
type input "cuticle"
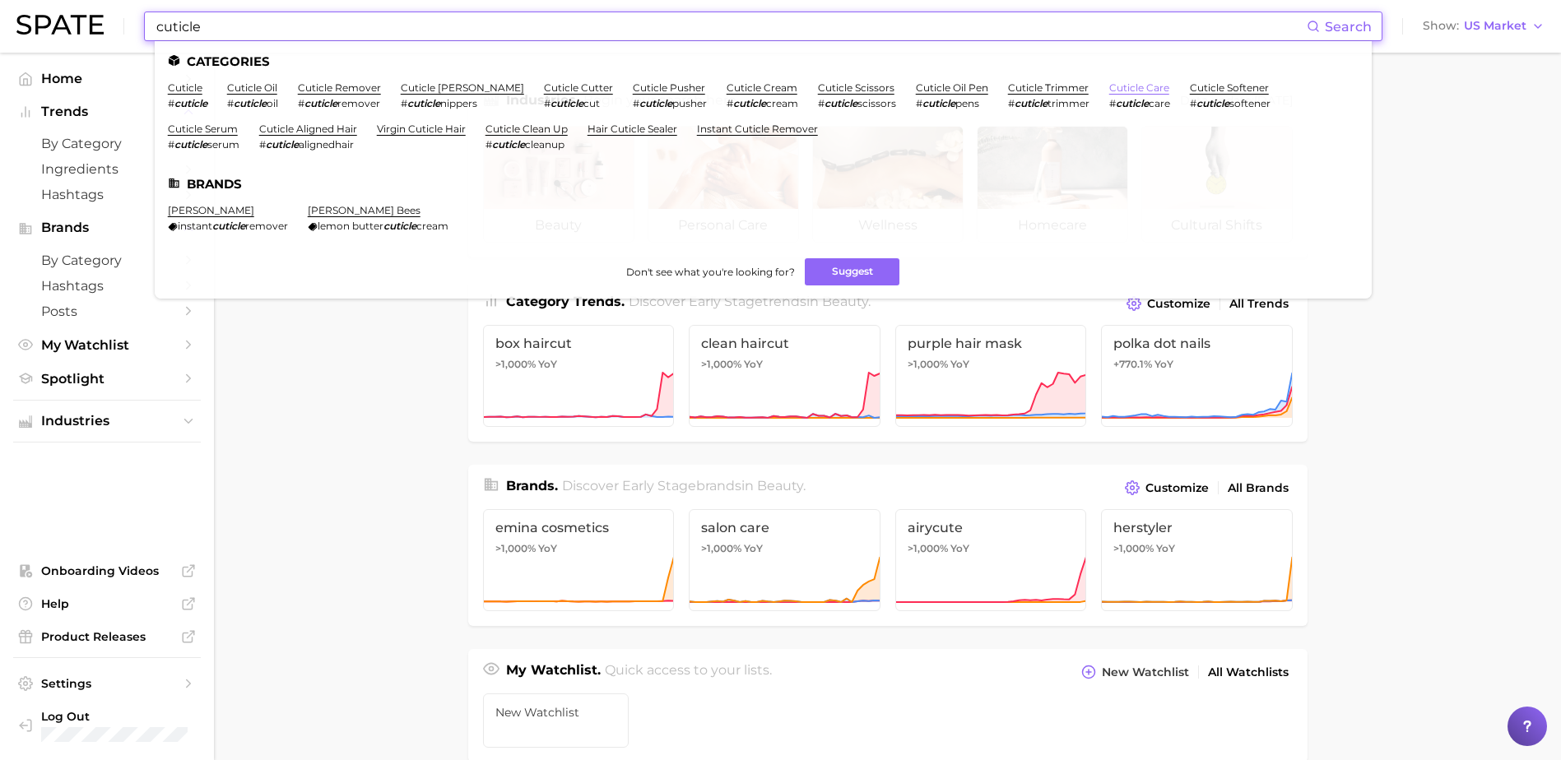
click at [1116, 87] on link "cuticle care" at bounding box center [1139, 87] width 60 height 12
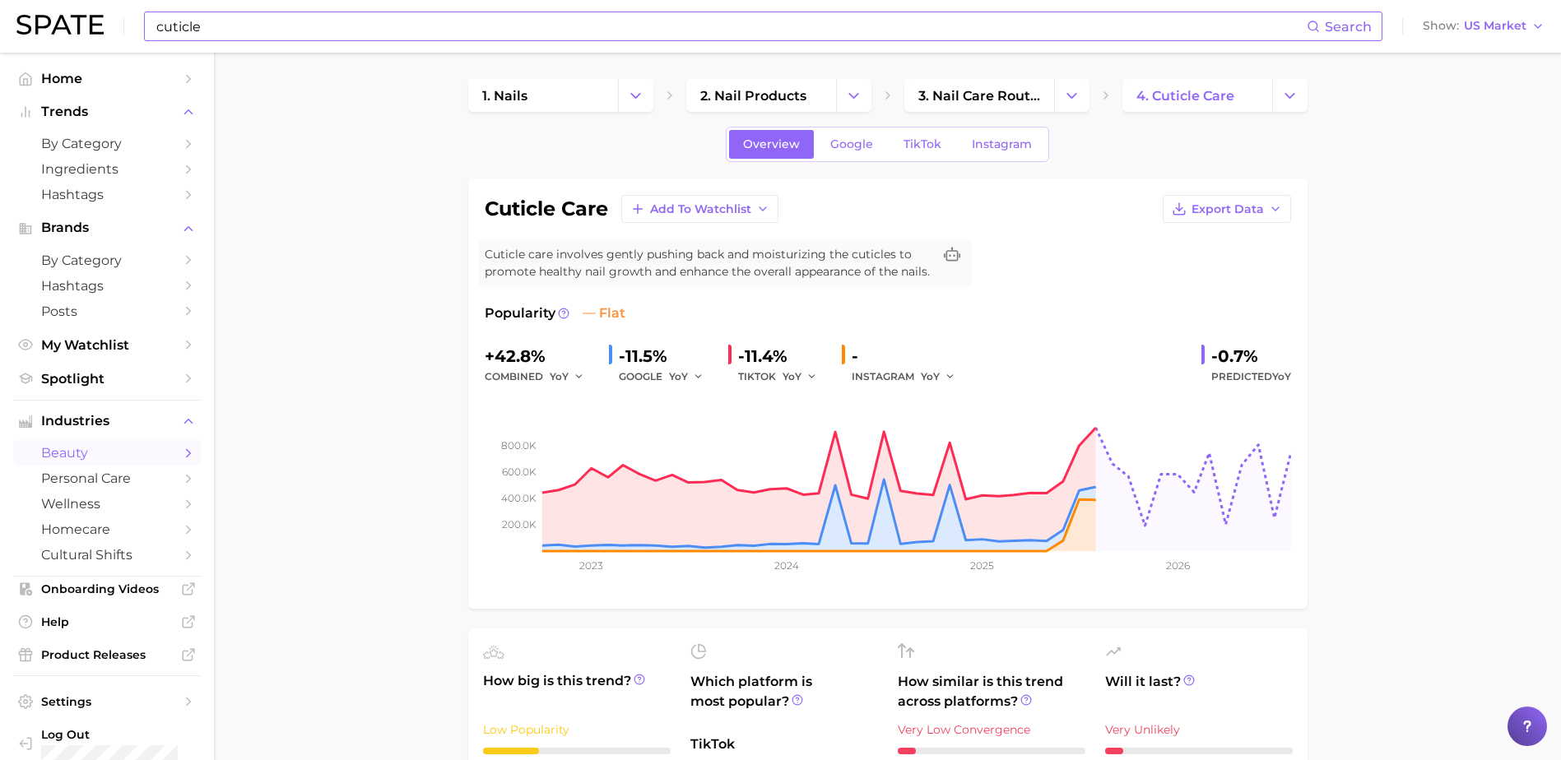
click at [205, 30] on input "cuticle" at bounding box center [731, 26] width 1152 height 28
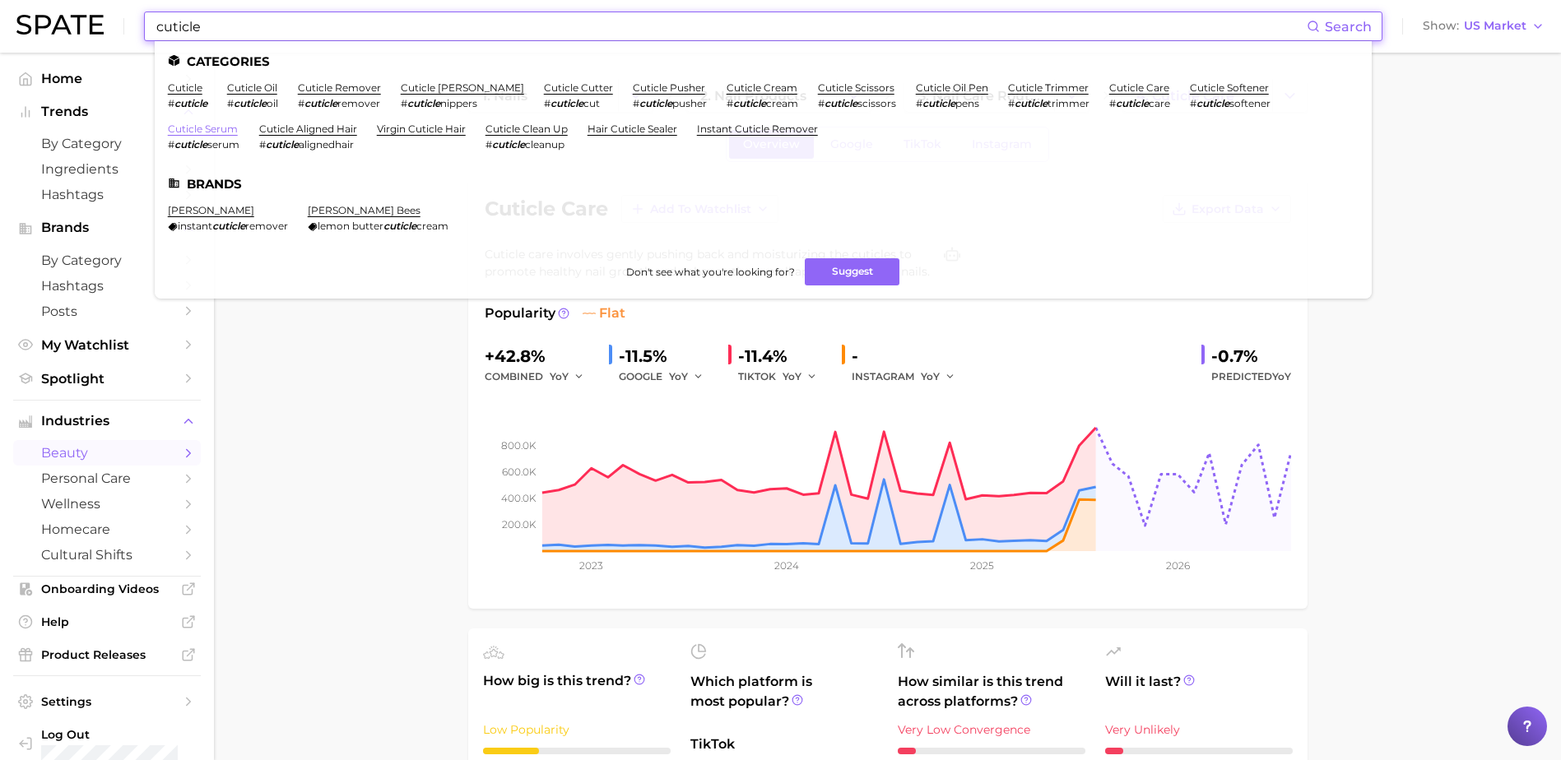
click at [238, 123] on link "cuticle serum" at bounding box center [203, 129] width 70 height 12
